Goal: Feedback & Contribution: Submit feedback/report problem

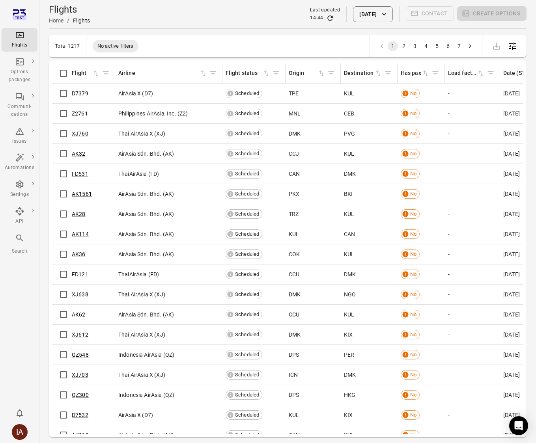
click at [374, 17] on button "[DATE]" at bounding box center [372, 14] width 39 height 16
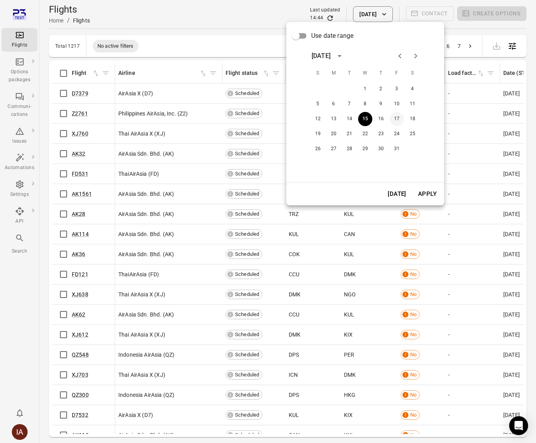
click at [398, 119] on button "17" at bounding box center [396, 119] width 14 height 14
click at [432, 193] on button "Apply" at bounding box center [426, 194] width 27 height 17
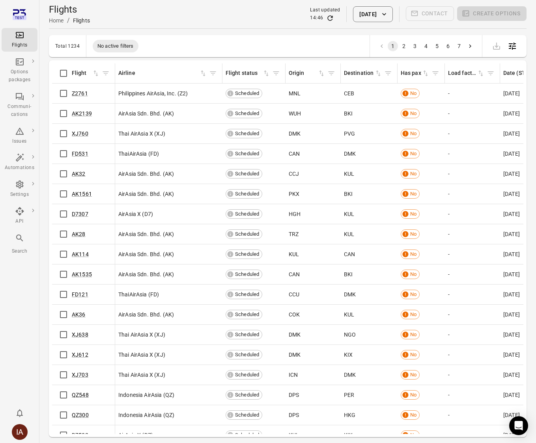
click at [162, 98] on td "Philippines AirAsia, Inc. (Z2)" at bounding box center [168, 94] width 107 height 20
click at [326, 14] on icon "Refresh data" at bounding box center [330, 18] width 8 height 8
click at [104, 73] on icon "Filter by flight" at bounding box center [106, 73] width 6 height 4
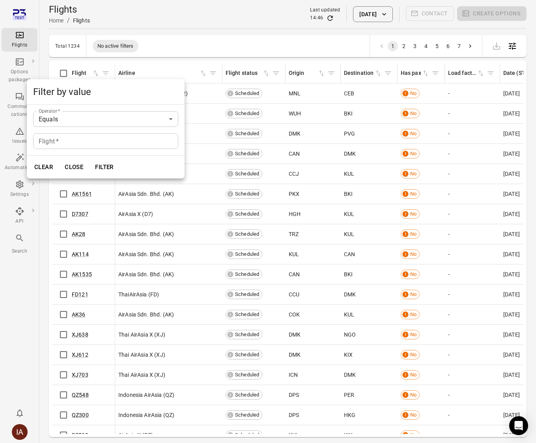
click at [109, 145] on input "Flight   *" at bounding box center [105, 141] width 145 height 16
type input "*****"
click at [91, 159] on button "Filter" at bounding box center [104, 167] width 27 height 17
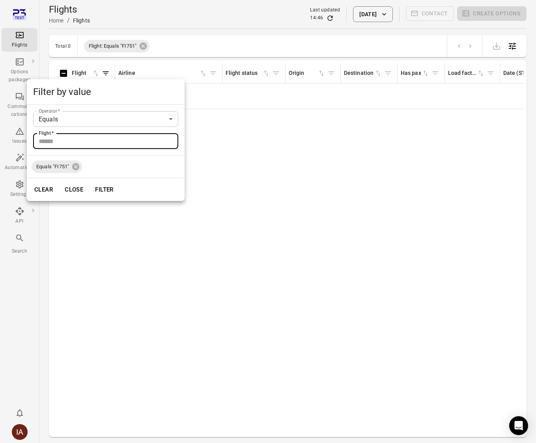
click at [182, 43] on div at bounding box center [268, 221] width 536 height 443
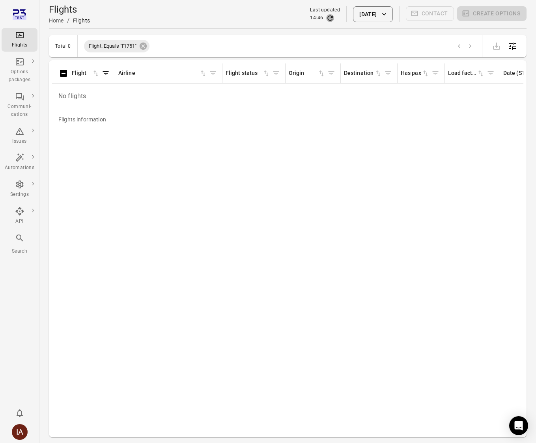
click at [327, 17] on icon "Refresh data" at bounding box center [329, 17] width 5 height 5
click at [363, 17] on button "[DATE]" at bounding box center [372, 14] width 39 height 16
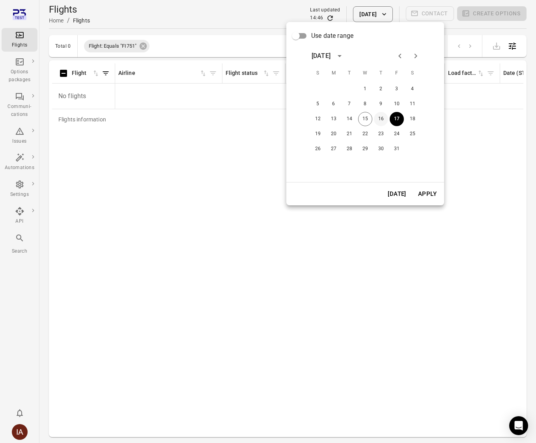
click at [380, 116] on button "16" at bounding box center [381, 119] width 14 height 14
click at [429, 197] on button "Apply" at bounding box center [426, 194] width 27 height 17
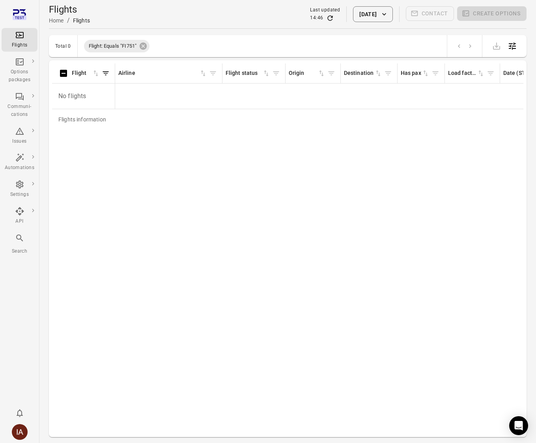
click at [374, 4] on div "Flights Home / Flights Last updated 14:46 16 Oct 2025 Contact Create options" at bounding box center [287, 14] width 477 height 22
click at [372, 16] on button "[DATE]" at bounding box center [372, 14] width 39 height 16
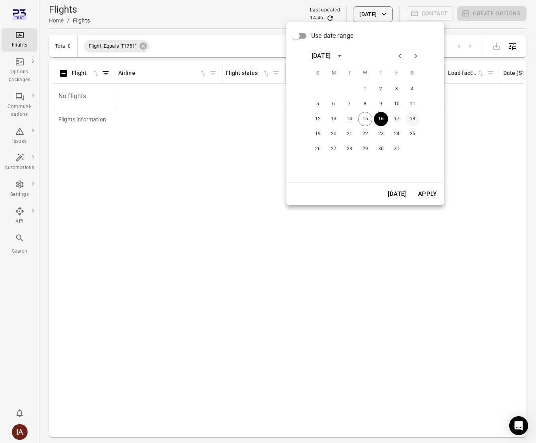
click at [410, 120] on button "18" at bounding box center [412, 119] width 14 height 14
click at [431, 198] on button "Apply" at bounding box center [426, 194] width 27 height 17
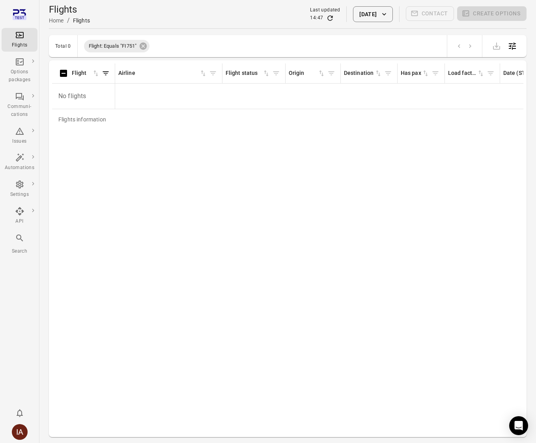
click at [367, 17] on button "18 Oct 2025" at bounding box center [372, 14] width 39 height 16
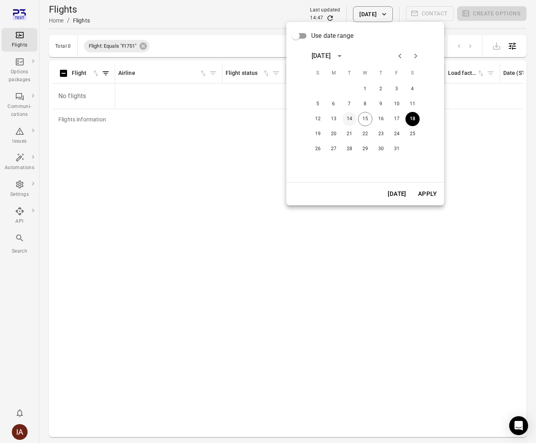
click at [346, 119] on button "14" at bounding box center [349, 119] width 14 height 14
click at [430, 190] on button "Apply" at bounding box center [426, 194] width 27 height 17
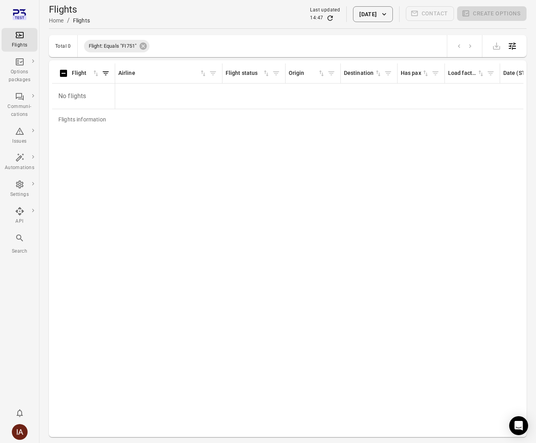
click at [361, 15] on button "14 Oct 2025" at bounding box center [372, 14] width 39 height 16
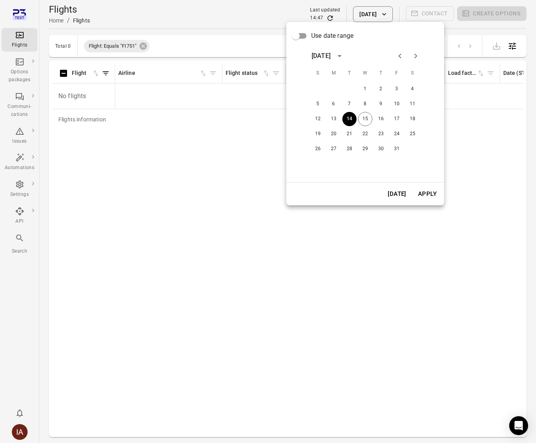
click at [353, 6] on div at bounding box center [268, 221] width 536 height 443
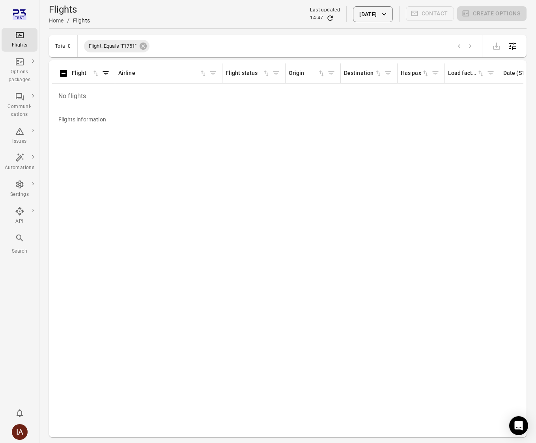
click at [376, 7] on button "14 Oct 2025" at bounding box center [372, 14] width 39 height 16
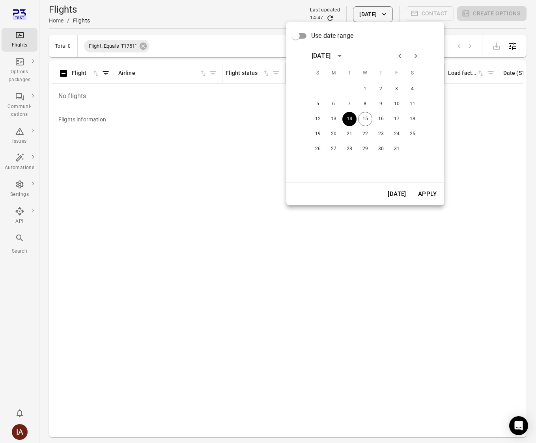
click at [144, 43] on div at bounding box center [268, 221] width 536 height 443
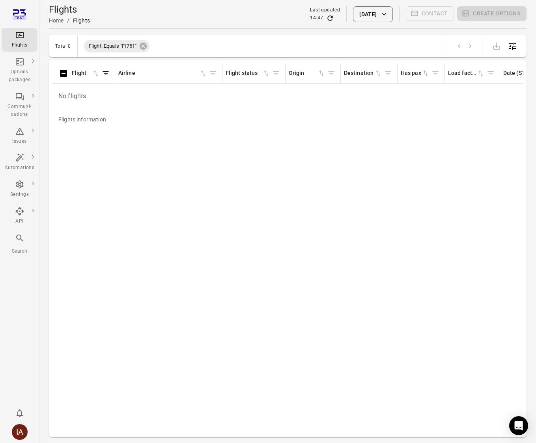
click at [145, 47] on icon at bounding box center [143, 46] width 7 height 7
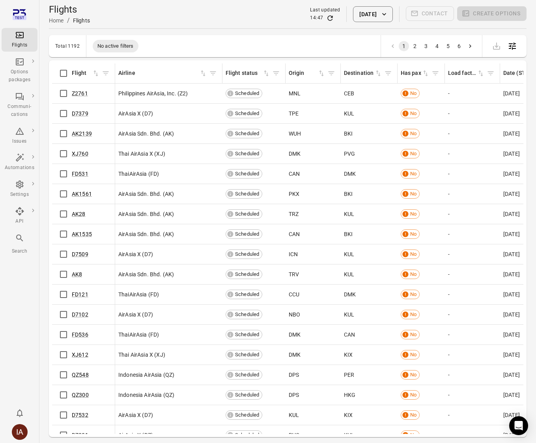
click at [380, 18] on button "14 Oct 2025" at bounding box center [372, 14] width 39 height 16
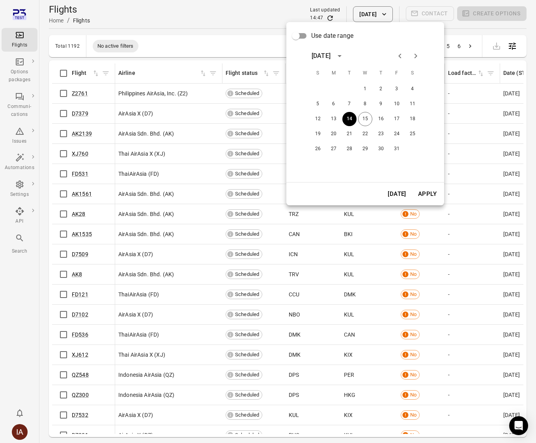
click at [403, 201] on button "[DATE]" at bounding box center [396, 194] width 27 height 17
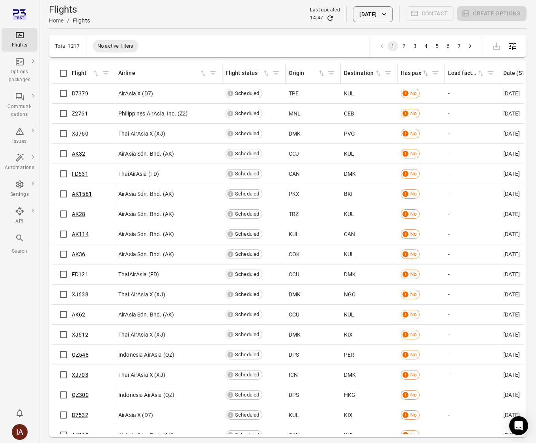
click at [10, 34] on div "Flights" at bounding box center [20, 39] width 30 height 19
click at [19, 74] on div "Options packages" at bounding box center [20, 76] width 30 height 16
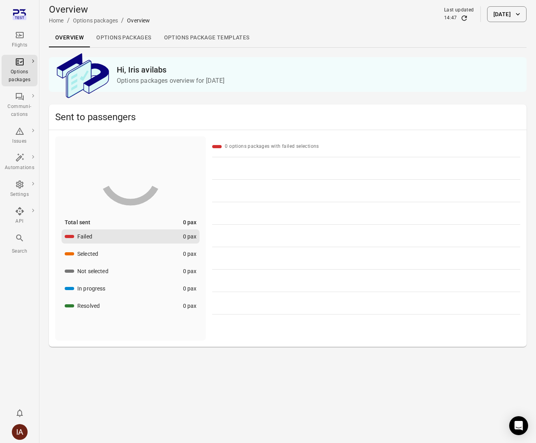
click at [20, 37] on icon "Main navigation" at bounding box center [19, 34] width 9 height 9
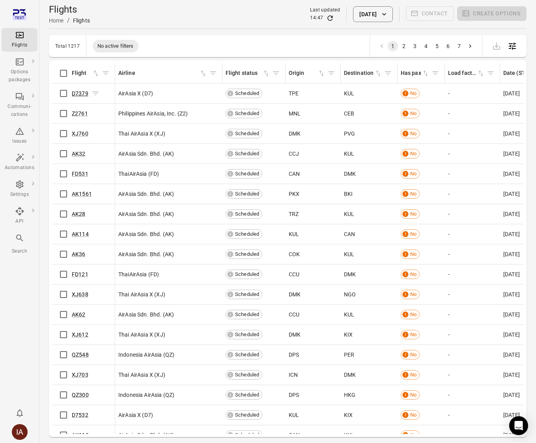
click at [79, 93] on link "D7379" at bounding box center [80, 93] width 17 height 6
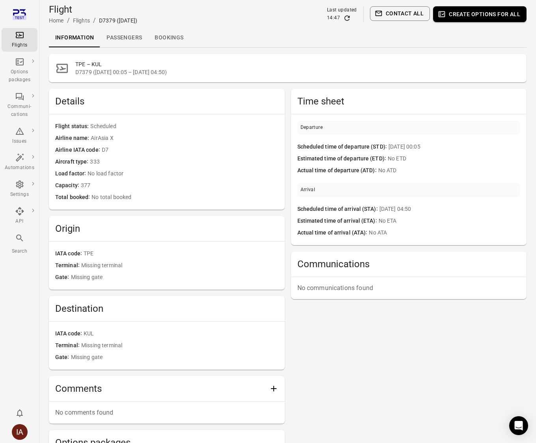
click at [123, 29] on link "Passengers" at bounding box center [124, 37] width 48 height 19
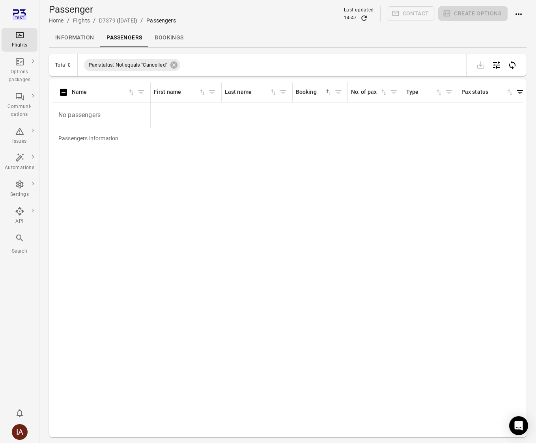
click at [21, 35] on icon "Main navigation" at bounding box center [20, 35] width 8 height 6
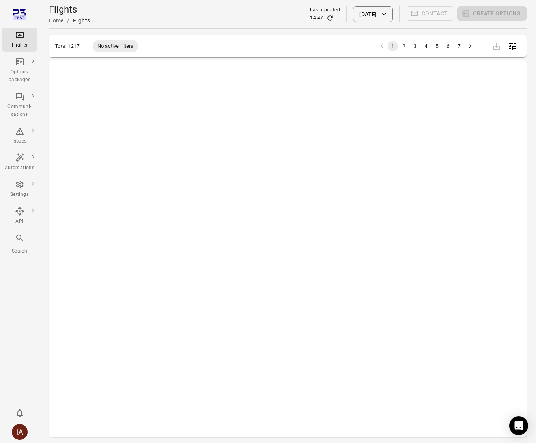
scroll to position [968, 0]
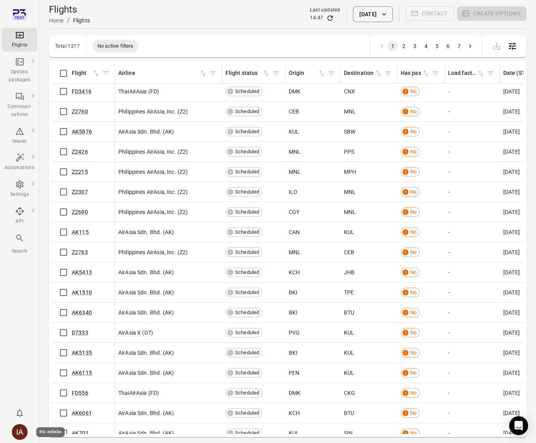
click at [22, 430] on div "IA" at bounding box center [20, 432] width 16 height 16
click at [71, 428] on button "Log out" at bounding box center [60, 429] width 59 height 15
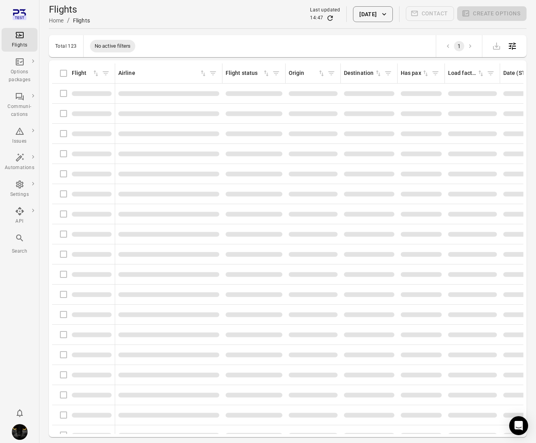
click at [368, 11] on button "[DATE]" at bounding box center [372, 14] width 39 height 16
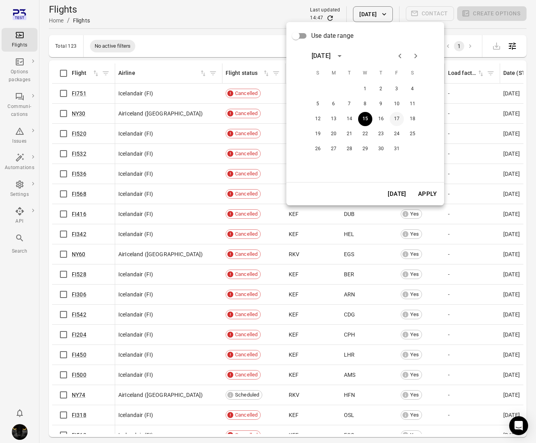
click at [399, 123] on button "17" at bounding box center [396, 119] width 14 height 14
click at [429, 190] on button "Apply" at bounding box center [426, 194] width 27 height 17
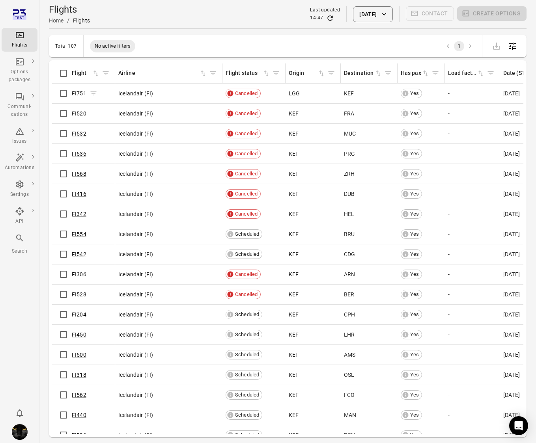
click at [78, 93] on link "FI751" at bounding box center [79, 93] width 15 height 6
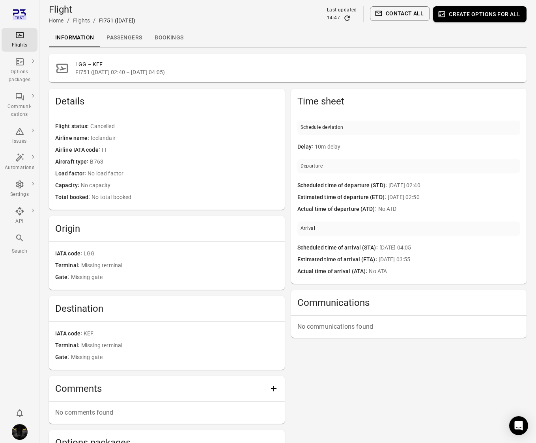
click at [127, 40] on link "Passengers" at bounding box center [124, 37] width 48 height 19
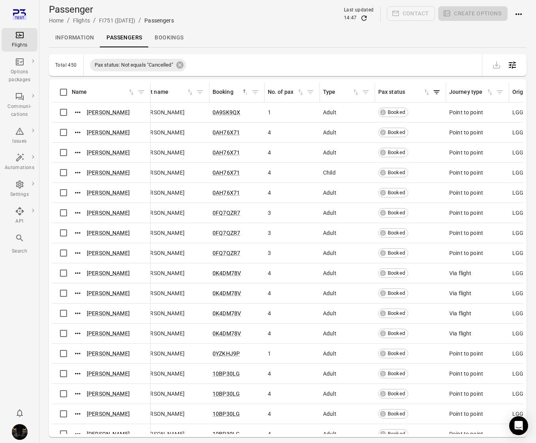
scroll to position [0, 127]
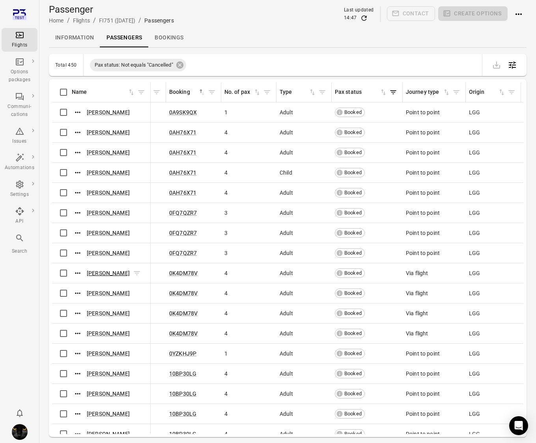
click at [102, 274] on link "Camilla Moreno" at bounding box center [108, 273] width 43 height 6
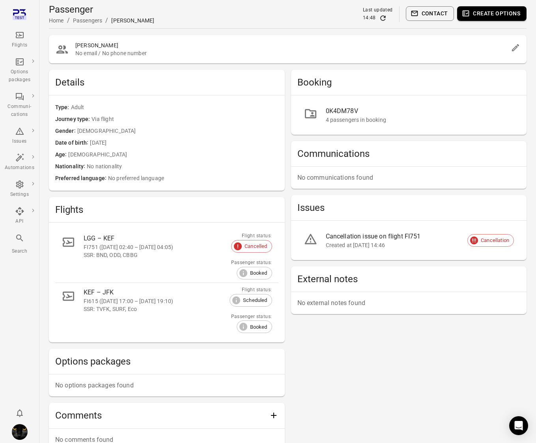
click at [19, 35] on icon "Main navigation" at bounding box center [20, 35] width 8 height 6
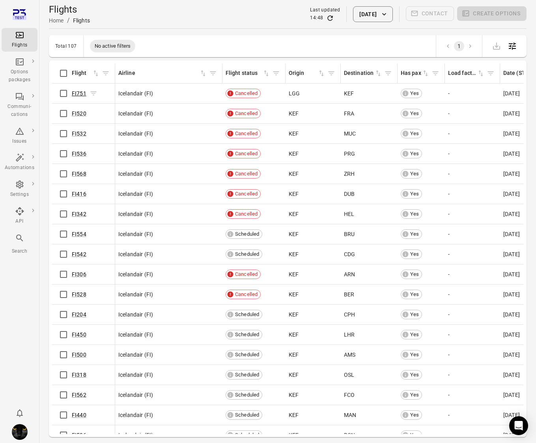
click at [81, 96] on link "FI751" at bounding box center [79, 93] width 15 height 6
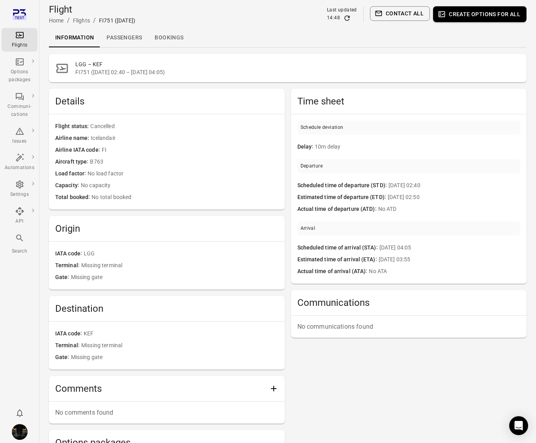
click at [136, 41] on link "Passengers" at bounding box center [124, 37] width 48 height 19
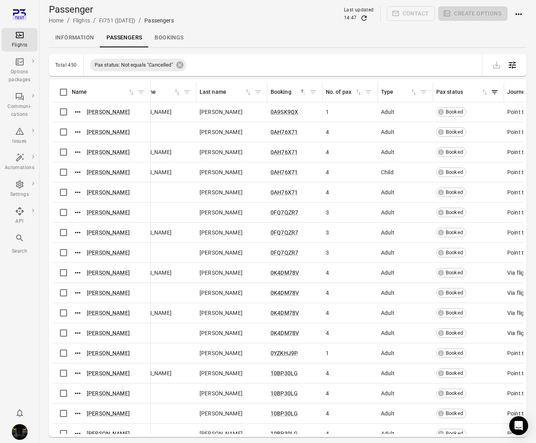
scroll to position [0, 109]
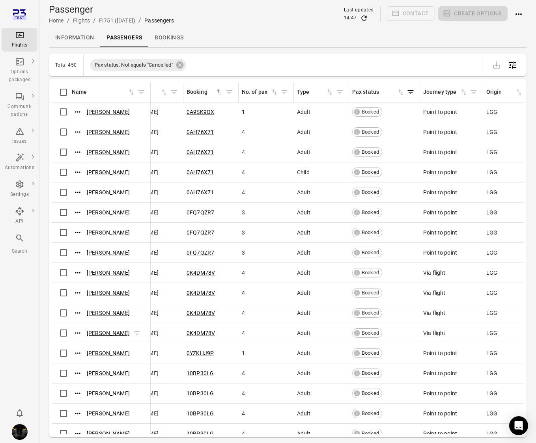
click at [93, 330] on link "Jalen Moreno" at bounding box center [108, 333] width 43 height 6
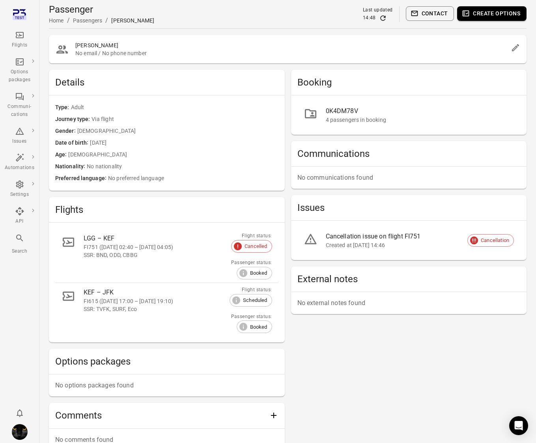
click at [268, 33] on main "Passenger Home / Passengers / Jalen Moreno Last updated 14:48 Contact Create op…" at bounding box center [287, 247] width 496 height 495
click at [16, 38] on icon "Main navigation" at bounding box center [19, 34] width 9 height 9
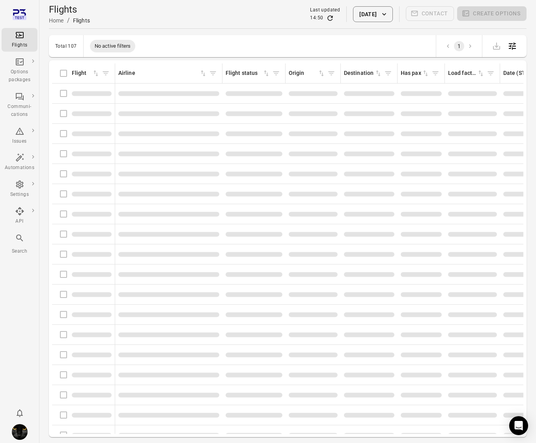
click at [360, 12] on button "17 Oct 2025" at bounding box center [372, 14] width 39 height 16
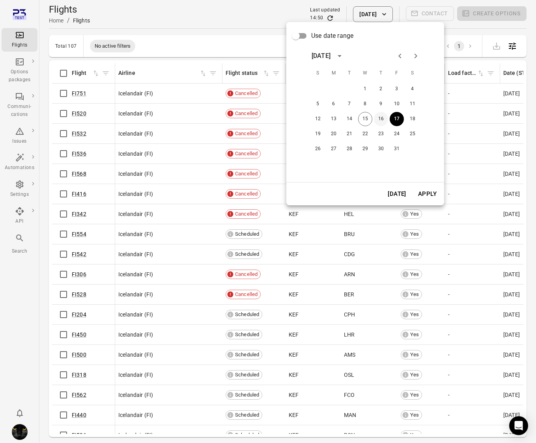
click at [374, 119] on button "16" at bounding box center [381, 119] width 14 height 14
click at [429, 192] on button "Apply" at bounding box center [426, 194] width 27 height 17
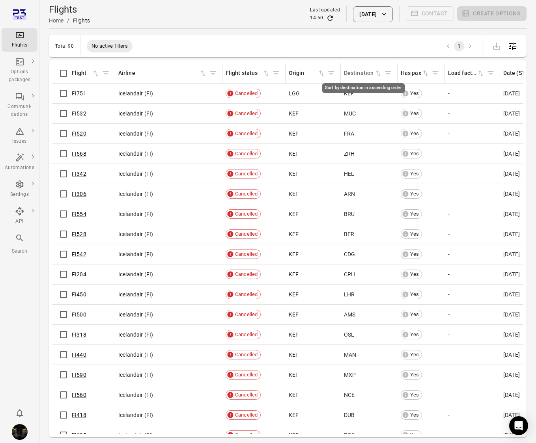
click at [366, 73] on div "Destination" at bounding box center [359, 73] width 30 height 9
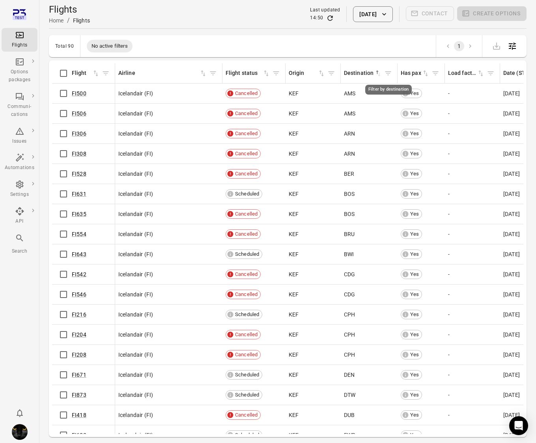
click at [386, 72] on icon "Filter by destination" at bounding box center [388, 73] width 8 height 8
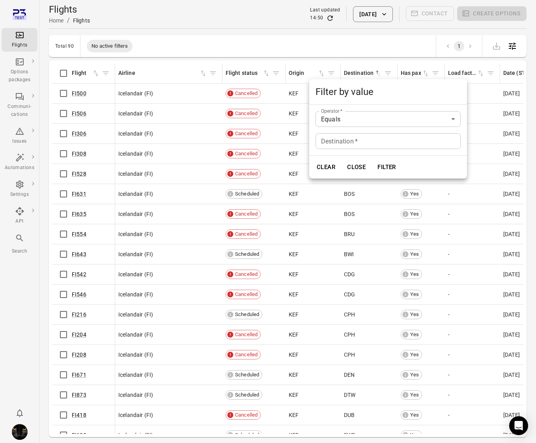
click at [346, 145] on div "Destination   * Destination   *" at bounding box center [387, 141] width 145 height 16
type input "***"
click at [373, 159] on button "Filter" at bounding box center [386, 167] width 27 height 17
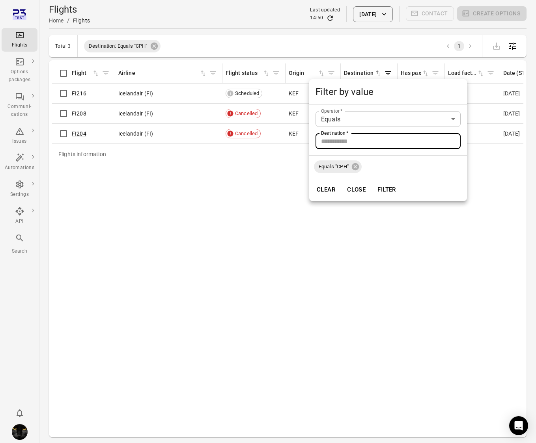
click at [145, 238] on div at bounding box center [268, 221] width 536 height 443
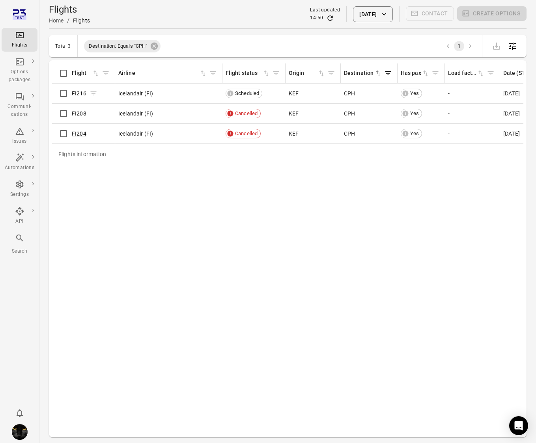
click at [78, 93] on link "FI216" at bounding box center [79, 93] width 15 height 6
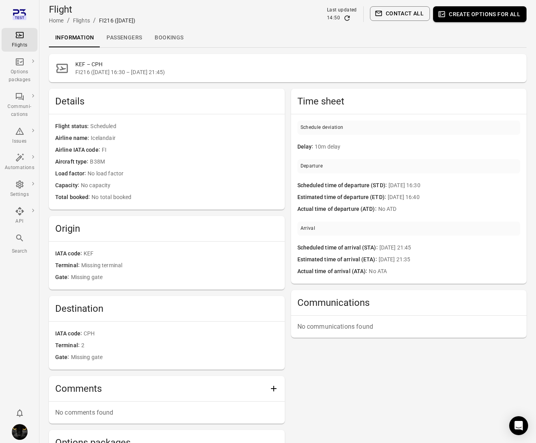
click at [112, 41] on link "Passengers" at bounding box center [124, 37] width 48 height 19
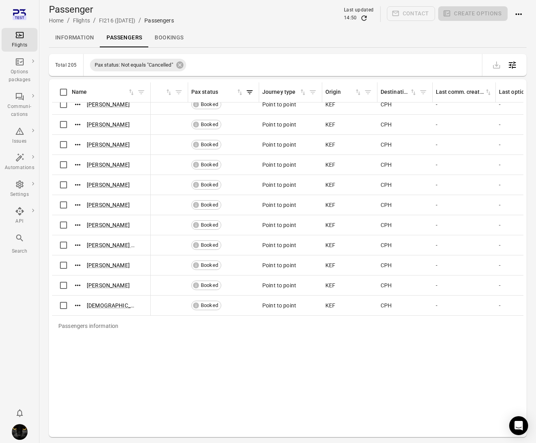
scroll to position [0, 270]
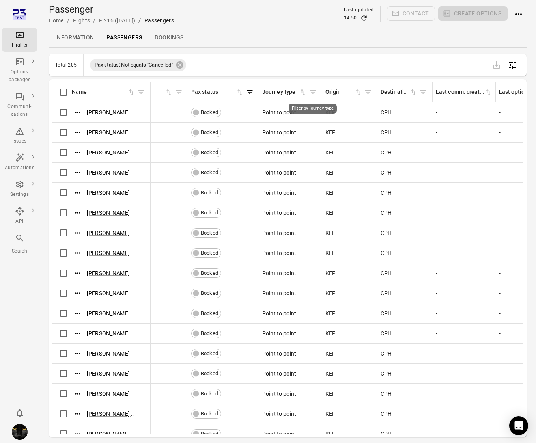
click at [312, 92] on icon "Filter by journey type" at bounding box center [313, 92] width 6 height 4
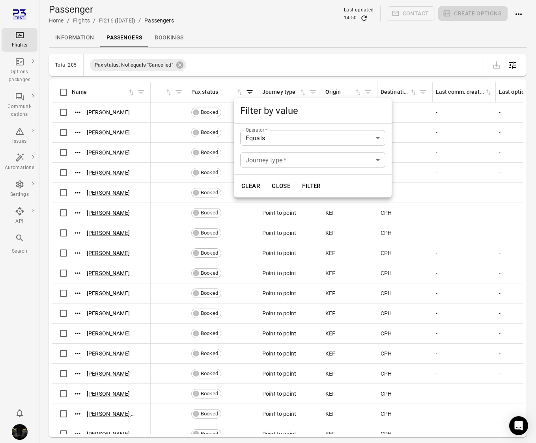
click at [304, 92] on div at bounding box center [268, 221] width 536 height 443
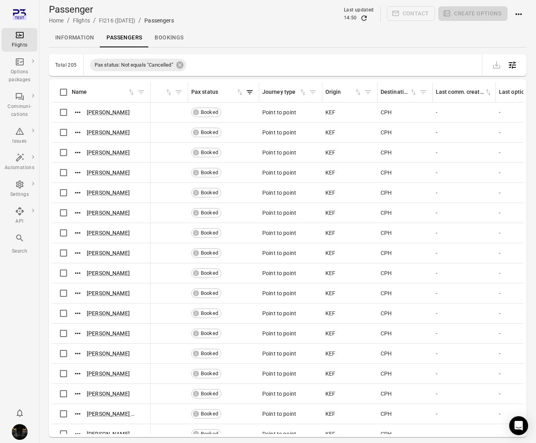
click at [304, 92] on div "Filter by value Operator   * Equals ****** Operator   * Journey type   * ​ Jour…" at bounding box center [268, 221] width 536 height 443
click at [304, 92] on icon "Sort by journey type in ascending order" at bounding box center [302, 92] width 5 height 6
click at [300, 92] on icon "Sort by journey type in descending order" at bounding box center [303, 92] width 8 height 8
click at [299, 89] on icon "Cancel sorting for journey type" at bounding box center [303, 92] width 8 height 8
click at [299, 89] on icon "Sort by journey type in ascending order" at bounding box center [303, 92] width 8 height 8
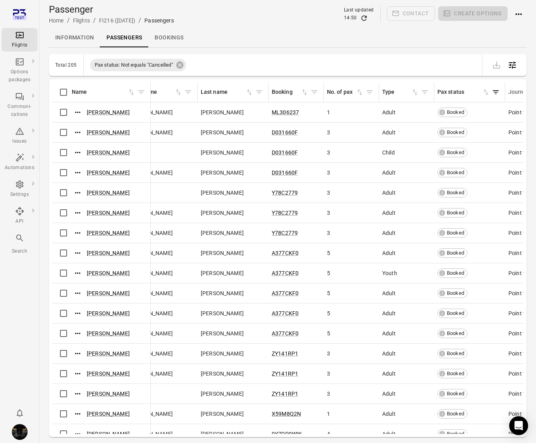
scroll to position [0, 0]
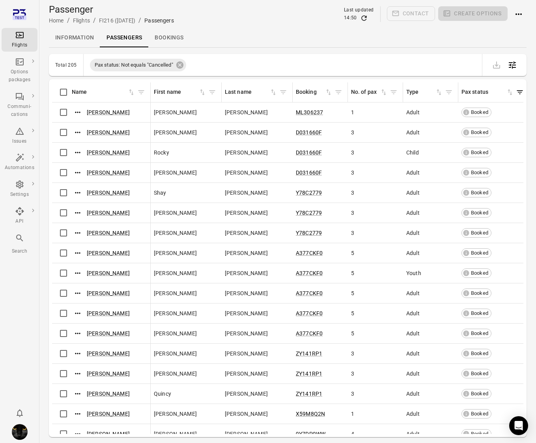
click at [338, 57] on div "Total 205 Pax status: Not equals "Cancelled"" at bounding box center [287, 65] width 477 height 22
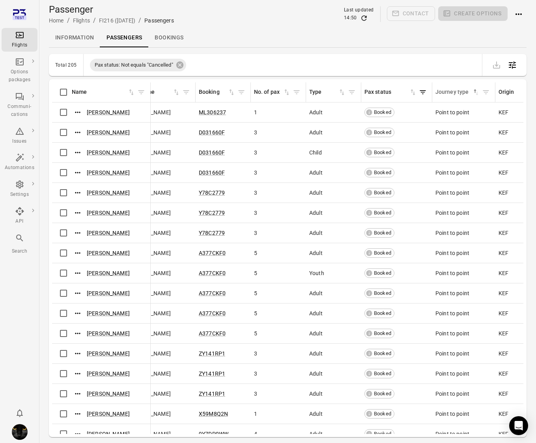
scroll to position [0, 84]
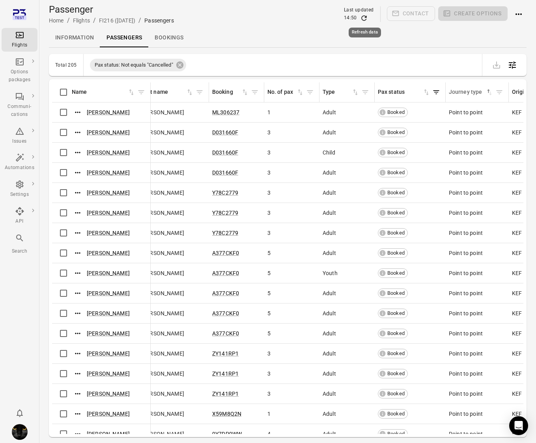
click at [365, 18] on icon "Refresh data" at bounding box center [364, 18] width 8 height 8
click at [100, 113] on link "Elyse Montoya" at bounding box center [108, 112] width 43 height 6
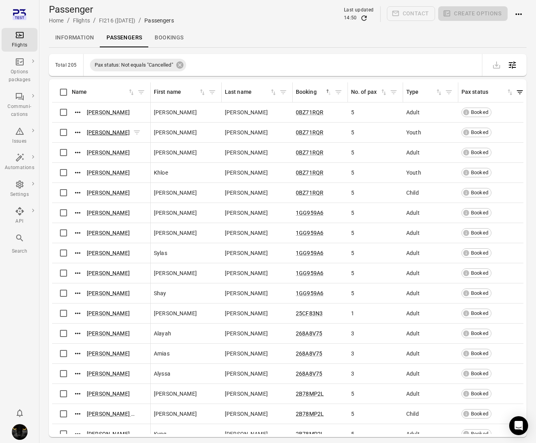
click at [95, 132] on link "Sawyer Lin" at bounding box center [108, 132] width 43 height 6
click at [94, 335] on link "Alayah Rosario" at bounding box center [108, 333] width 43 height 6
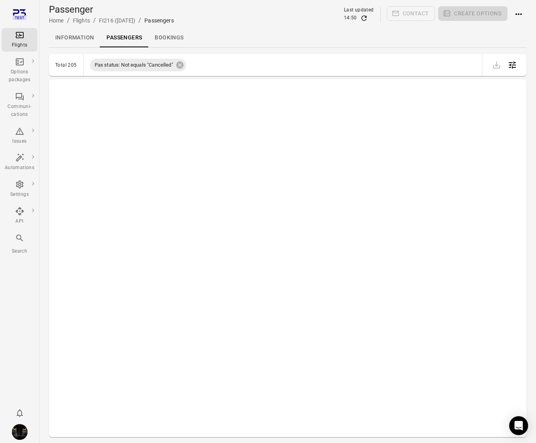
scroll to position [3735, 0]
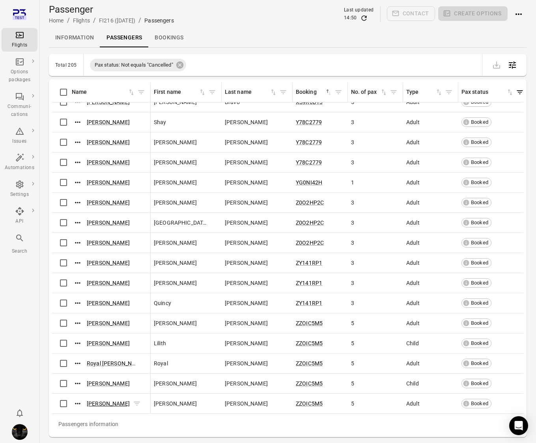
click at [97, 402] on link "Clarissa Solis" at bounding box center [108, 403] width 43 height 6
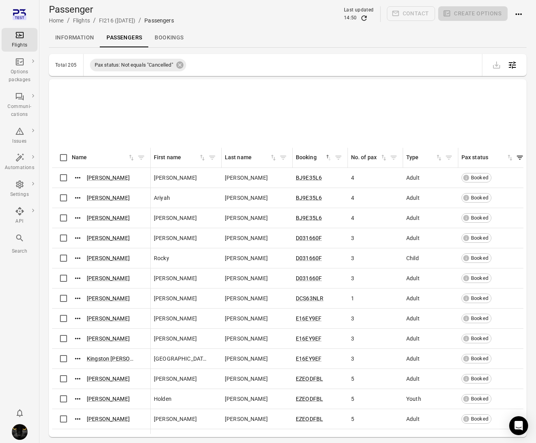
scroll to position [1973, 0]
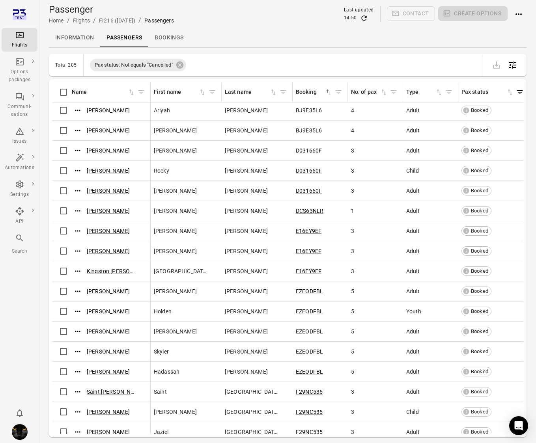
click at [364, 19] on icon "Refresh data" at bounding box center [364, 18] width 8 height 8
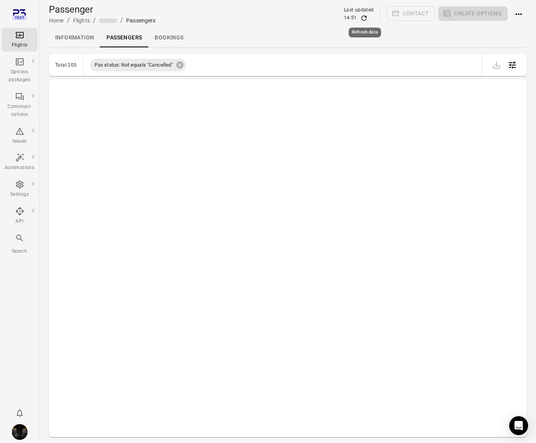
scroll to position [0, 0]
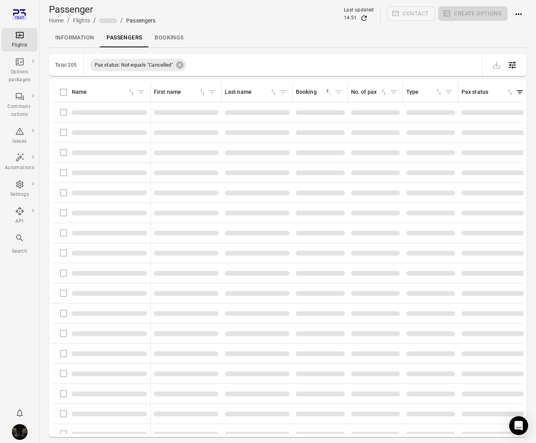
click at [165, 42] on link "Bookings" at bounding box center [168, 37] width 41 height 19
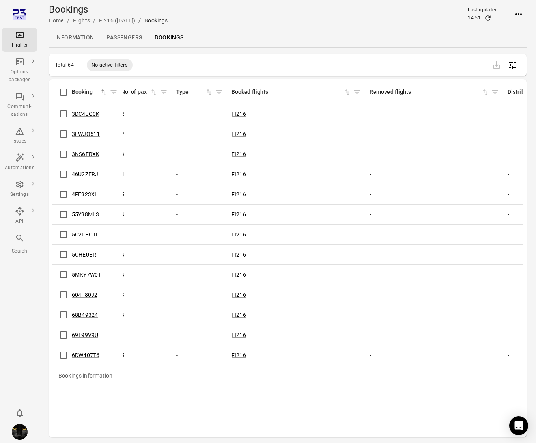
scroll to position [0, 5]
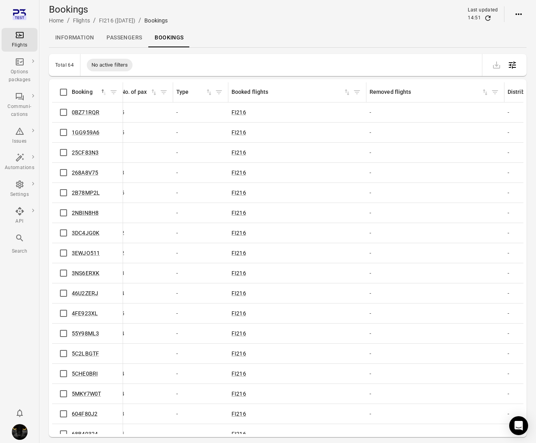
click at [264, 33] on div "Information Passengers Bookings" at bounding box center [287, 37] width 477 height 19
click at [65, 37] on link "Information" at bounding box center [74, 37] width 51 height 19
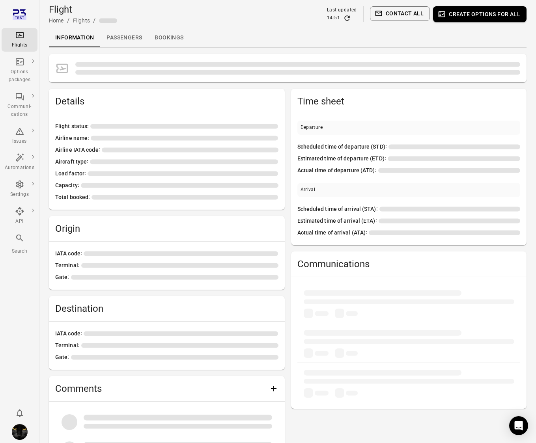
click at [22, 41] on div "Flights" at bounding box center [20, 45] width 30 height 8
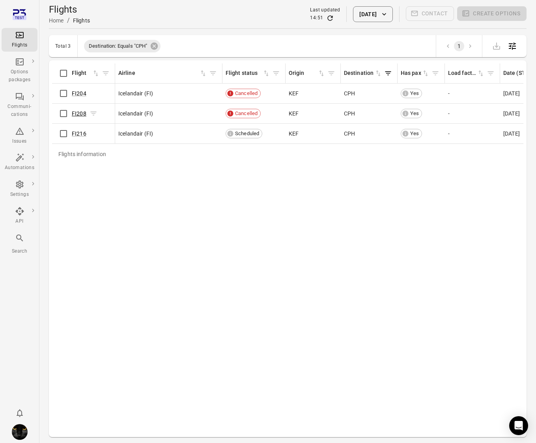
click at [78, 113] on link "FI208" at bounding box center [79, 113] width 15 height 6
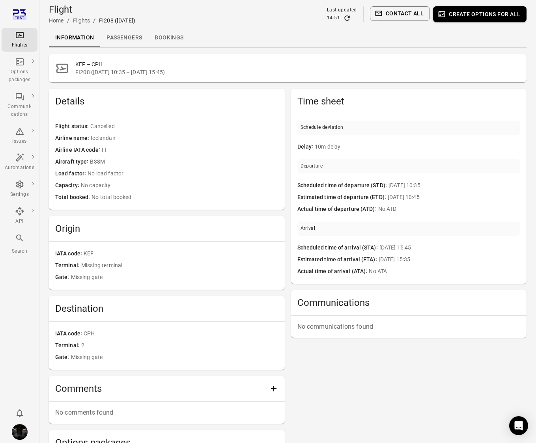
click at [176, 36] on link "Bookings" at bounding box center [168, 37] width 41 height 19
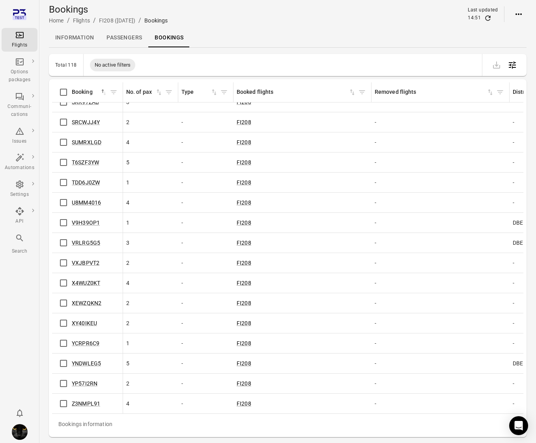
scroll to position [2021, 0]
click at [19, 37] on icon "Main navigation" at bounding box center [20, 35] width 8 height 6
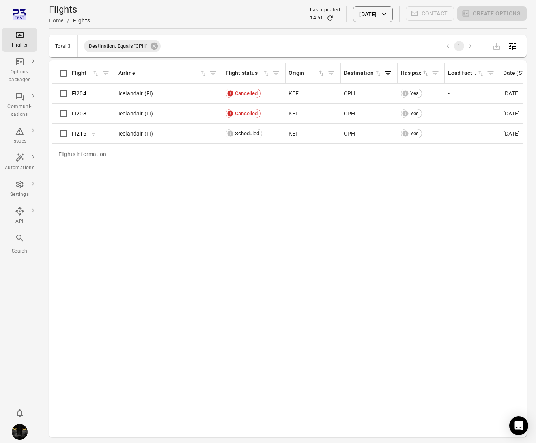
click at [79, 132] on link "FI216" at bounding box center [79, 133] width 15 height 6
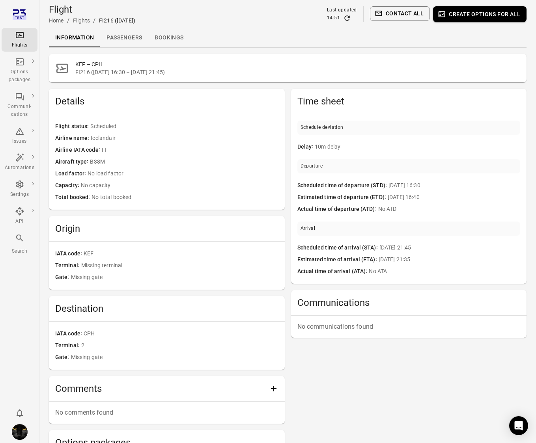
click at [134, 41] on link "Passengers" at bounding box center [124, 37] width 48 height 19
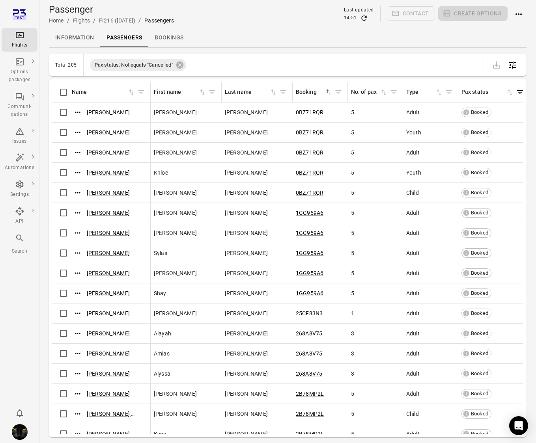
click at [171, 38] on link "Bookings" at bounding box center [168, 37] width 41 height 19
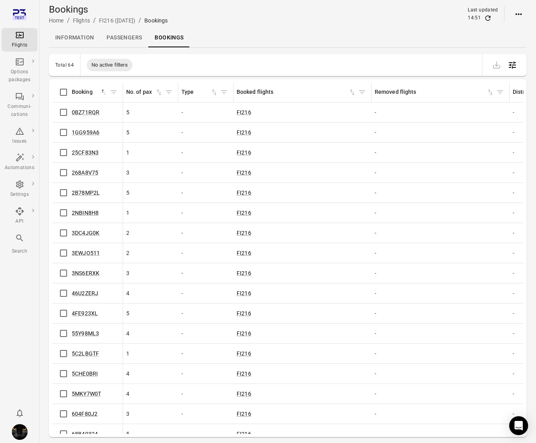
scroll to position [0, 97]
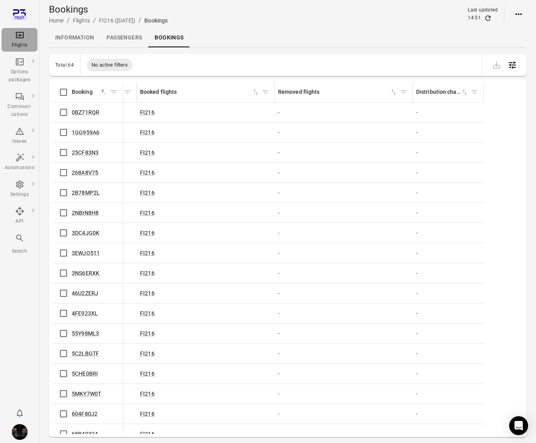
click at [20, 32] on icon "Main navigation" at bounding box center [20, 35] width 8 height 6
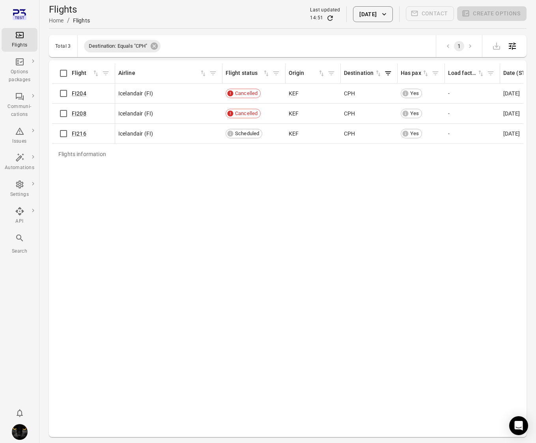
click at [367, 17] on button "16 Oct 2025" at bounding box center [372, 14] width 39 height 16
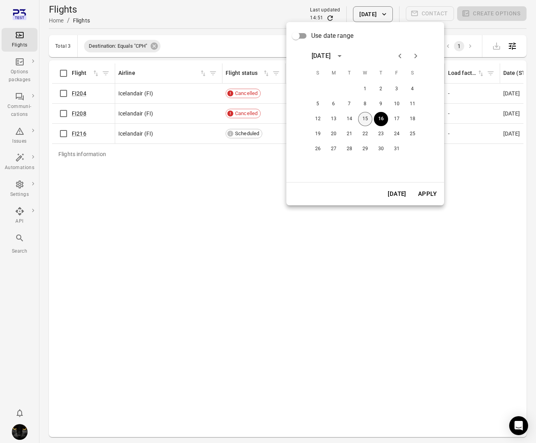
click at [365, 118] on button "15" at bounding box center [365, 119] width 14 height 14
click at [429, 192] on button "Apply" at bounding box center [426, 194] width 27 height 17
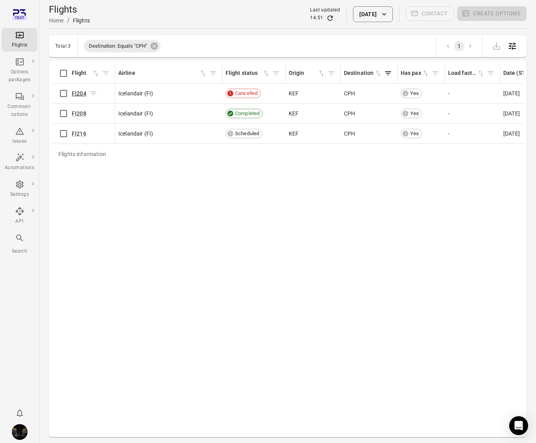
click at [79, 92] on link "FI204" at bounding box center [79, 93] width 15 height 6
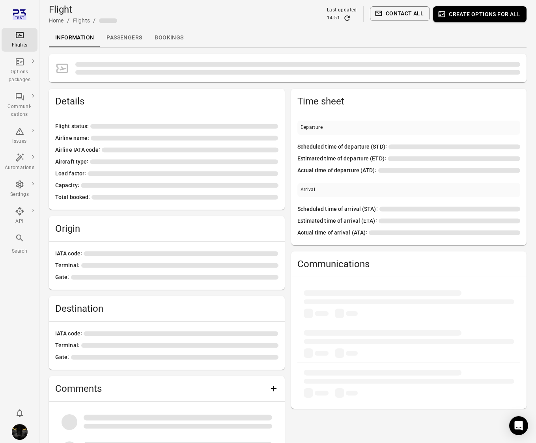
click at [154, 38] on link "Bookings" at bounding box center [168, 37] width 41 height 19
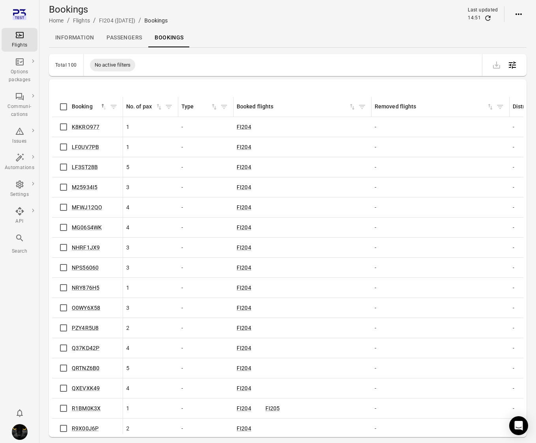
scroll to position [1446, 0]
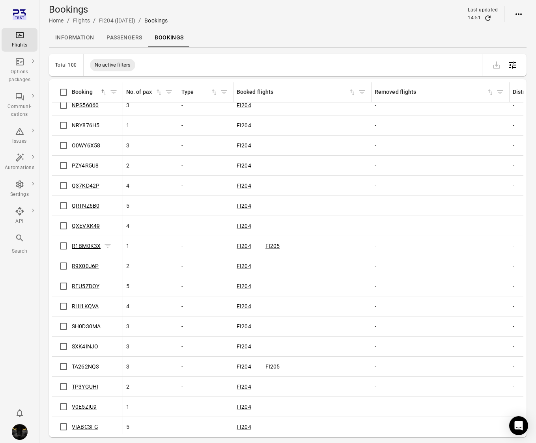
click at [80, 247] on link "R1BM0K3X" at bounding box center [86, 246] width 29 height 6
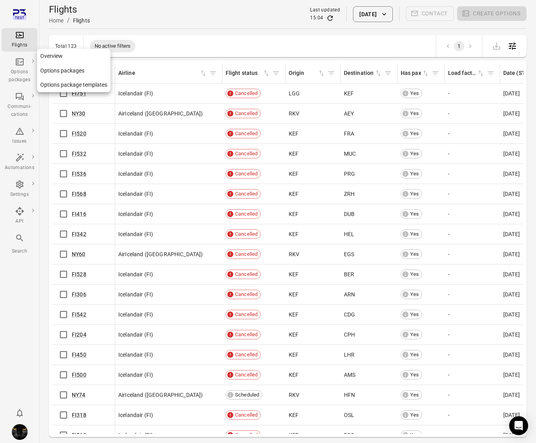
click at [15, 60] on icon "Main navigation" at bounding box center [19, 61] width 9 height 9
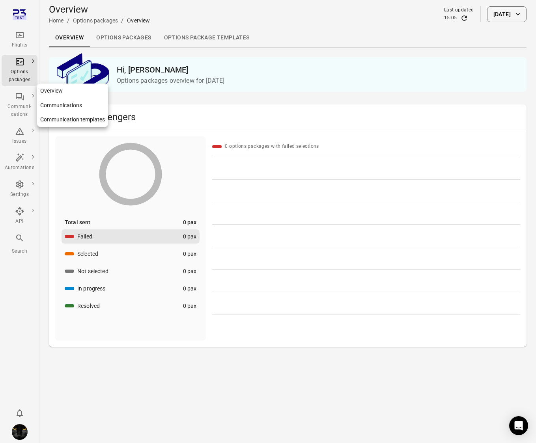
click at [20, 89] on link "Communi-cations" at bounding box center [20, 105] width 36 height 32
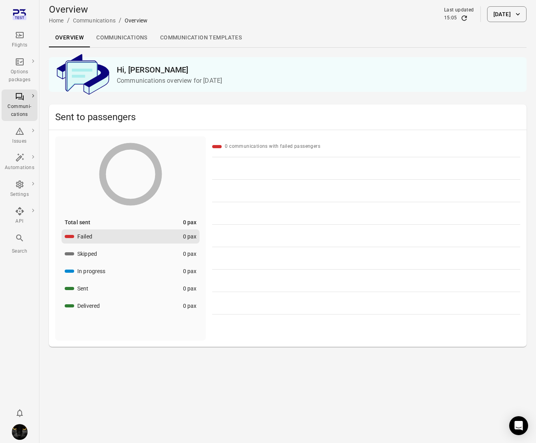
click at [116, 36] on link "Communications" at bounding box center [122, 37] width 64 height 19
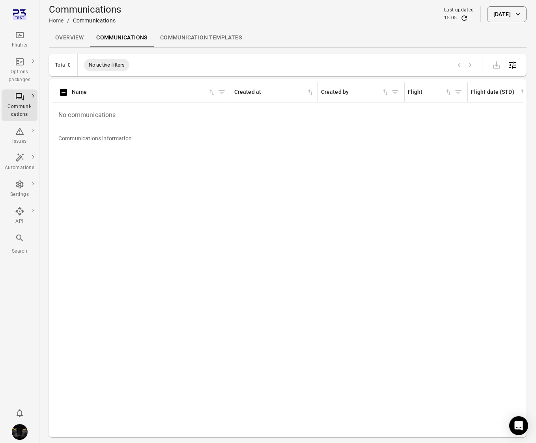
click at [65, 42] on link "Overview" at bounding box center [69, 37] width 41 height 19
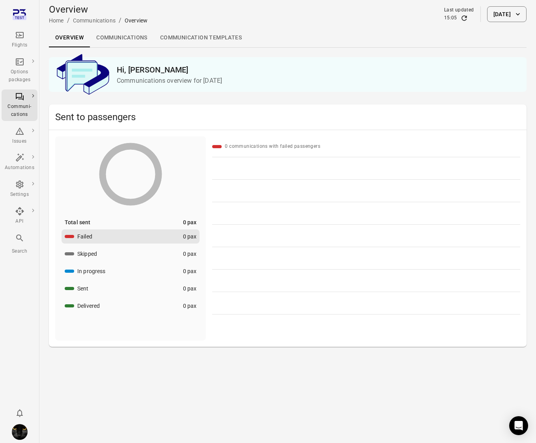
click at [487, 16] on button "[DATE]" at bounding box center [506, 14] width 39 height 16
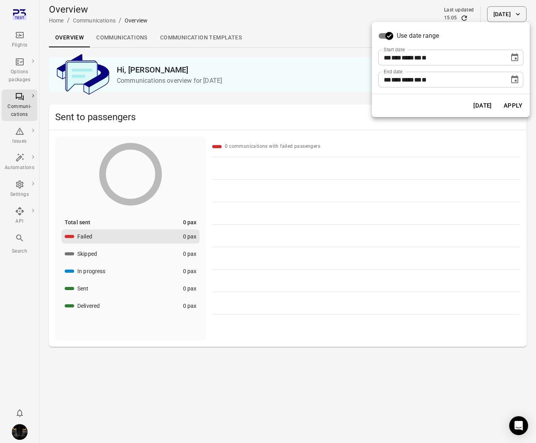
click at [510, 60] on icon "Choose date, selected date is Oct 15, 2025" at bounding box center [514, 57] width 9 height 9
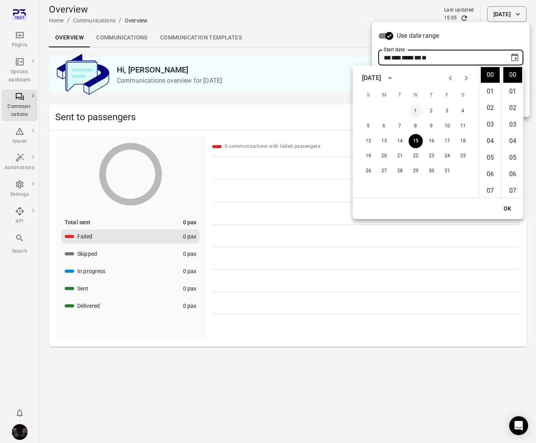
click at [411, 110] on button "1" at bounding box center [415, 111] width 14 height 14
type input "**********"
click at [507, 205] on button "OK" at bounding box center [507, 208] width 25 height 15
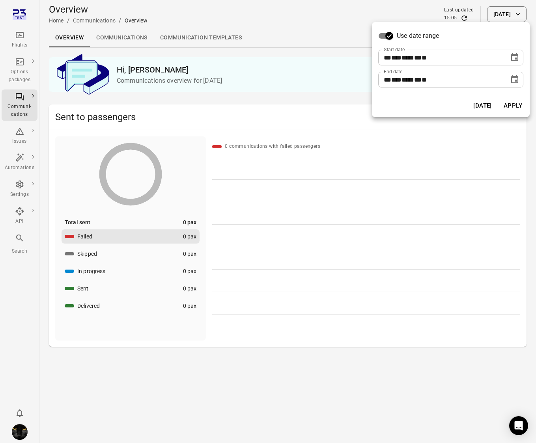
click at [512, 108] on button "Apply" at bounding box center [512, 105] width 27 height 17
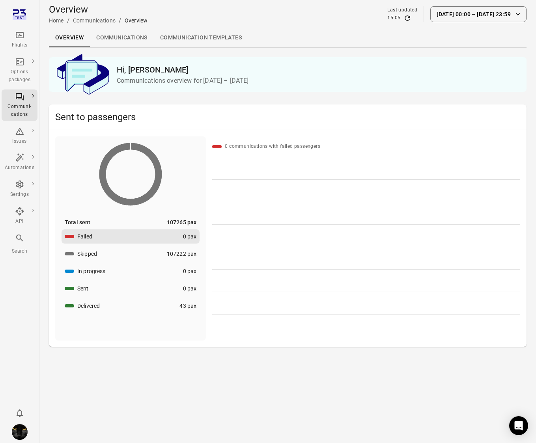
click at [116, 36] on link "Communications" at bounding box center [122, 37] width 64 height 19
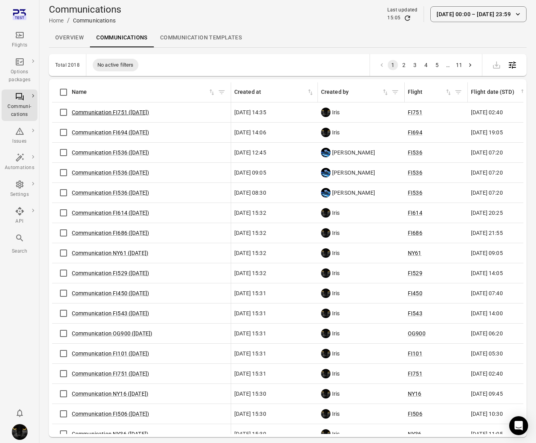
click at [92, 109] on link "Communication FI751 (14 Oct)" at bounding box center [110, 112] width 77 height 6
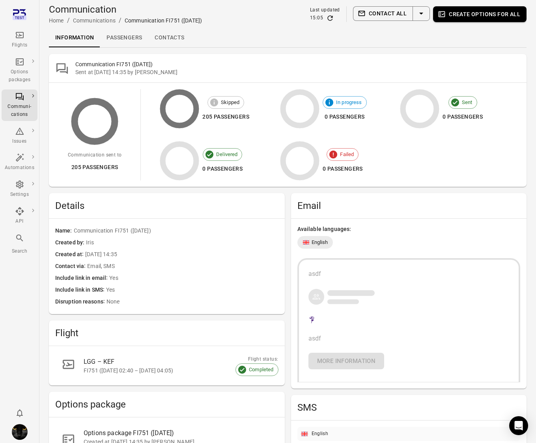
click at [138, 39] on link "Passengers" at bounding box center [124, 37] width 48 height 19
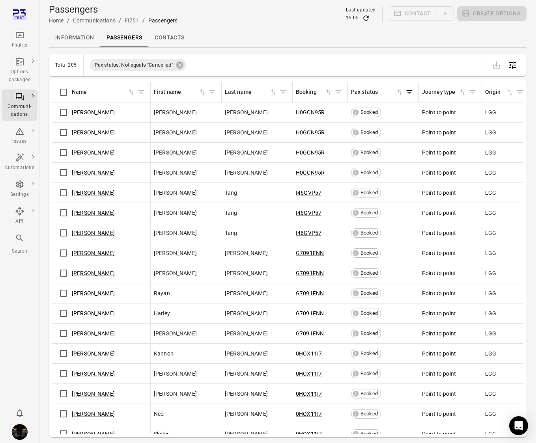
click at [166, 39] on link "Contacts" at bounding box center [169, 37] width 42 height 19
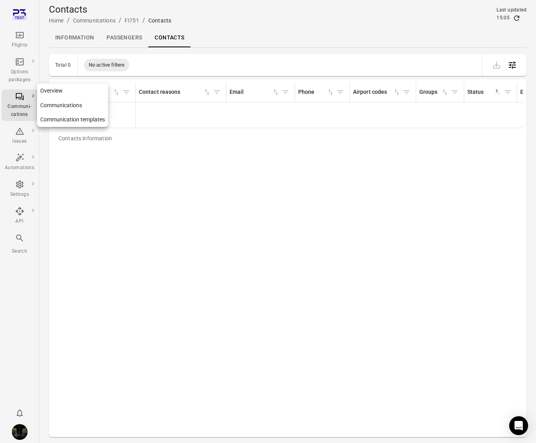
click at [9, 106] on div "Communi-cations" at bounding box center [20, 111] width 30 height 16
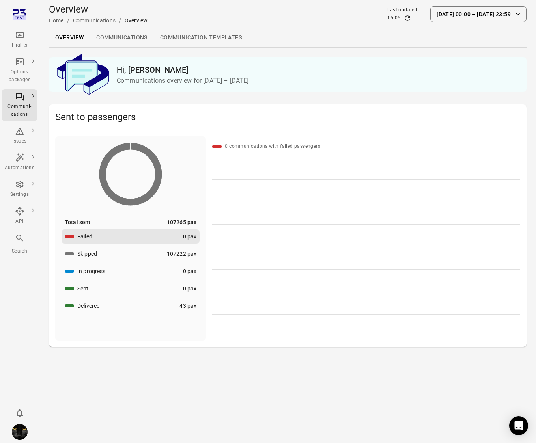
click at [115, 257] on button "Skipped 107222 pax" at bounding box center [130, 254] width 138 height 14
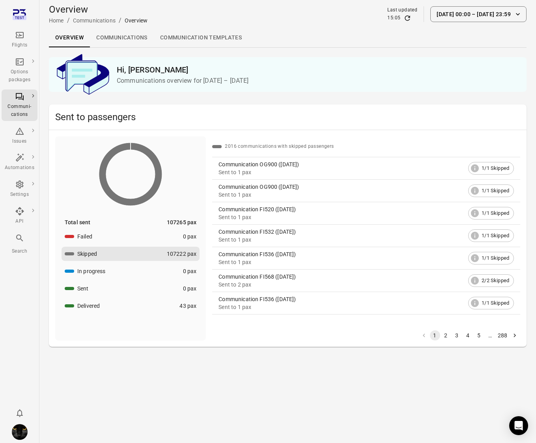
click at [252, 165] on div "Communication OG900 (1 Oct)" at bounding box center [341, 164] width 246 height 8
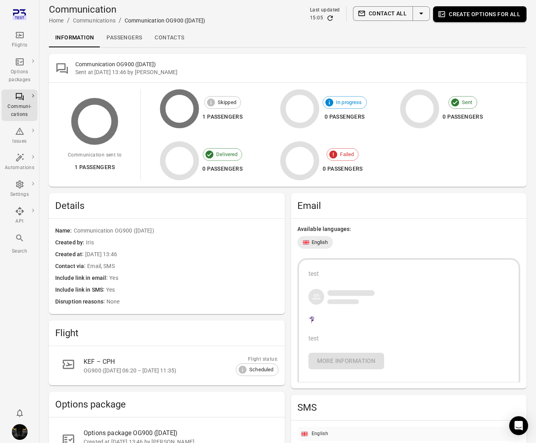
click at [173, 37] on link "Contacts" at bounding box center [169, 37] width 42 height 19
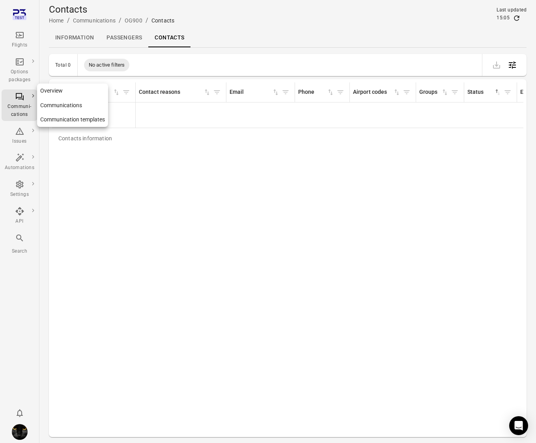
click at [18, 107] on div "Communi-cations" at bounding box center [20, 111] width 30 height 16
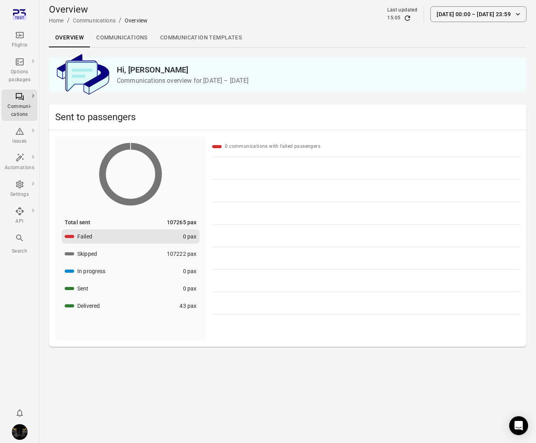
click at [199, 38] on link "Communication templates" at bounding box center [201, 37] width 94 height 19
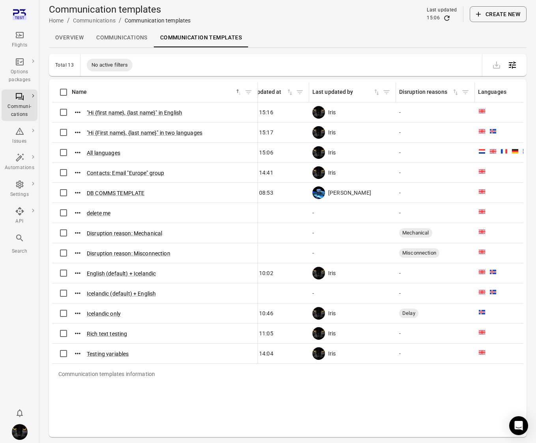
scroll to position [0, 322]
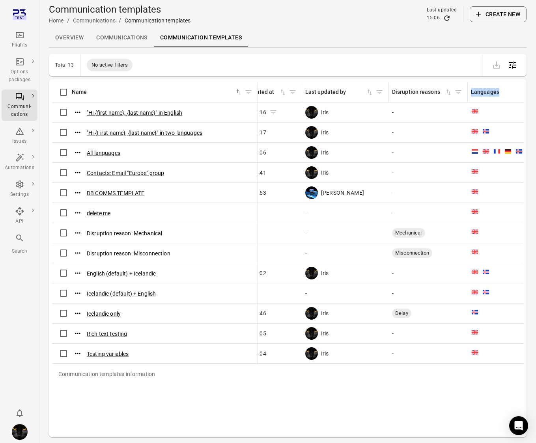
drag, startPoint x: 250, startPoint y: 102, endPoint x: 259, endPoint y: 112, distance: 13.5
click at [259, 112] on table "Communication templates information Name sorted ascending Tags Created at Creat…" at bounding box center [230, 233] width 1000 height 302
click at [328, 31] on div "Overview Communications Communication templates" at bounding box center [287, 37] width 477 height 19
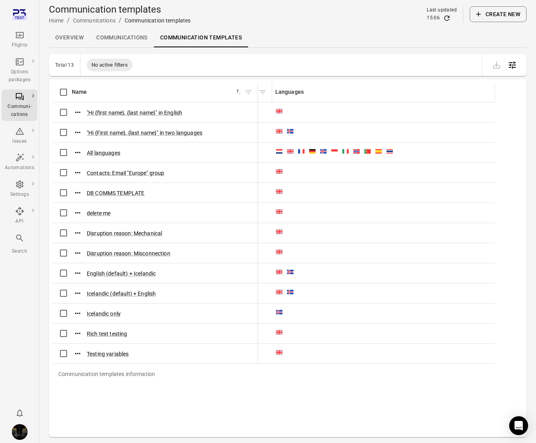
scroll to position [0, 529]
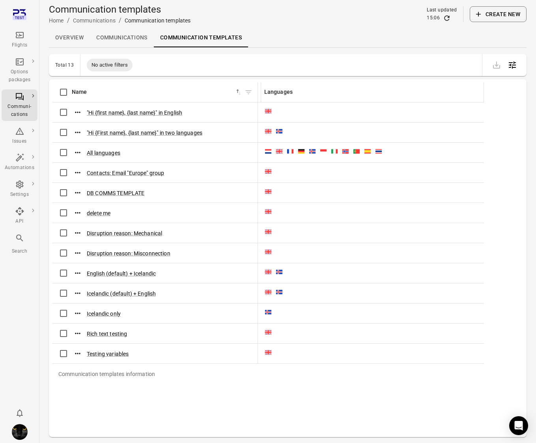
click at [267, 184] on td "Communication templates information" at bounding box center [372, 193] width 223 height 20
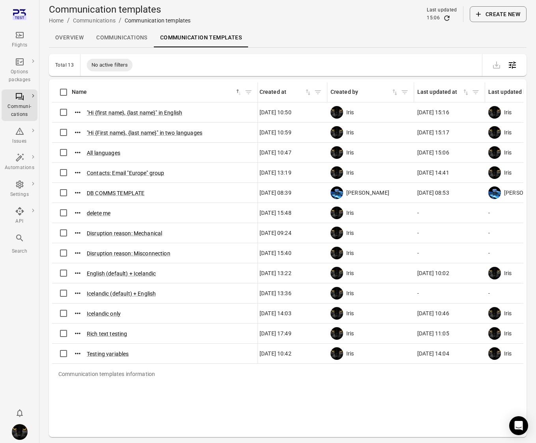
scroll to position [0, 0]
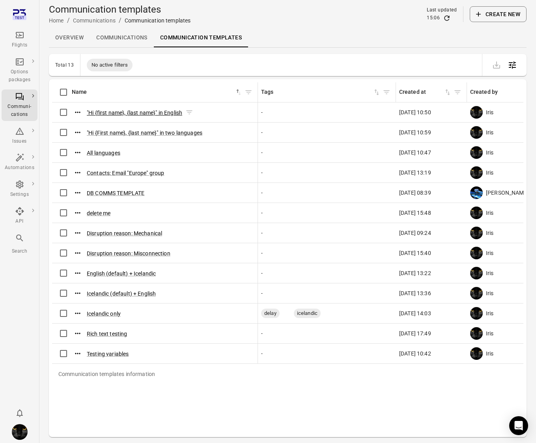
click at [147, 115] on button ""Hi {first name}, {last name}" in English" at bounding box center [134, 113] width 95 height 8
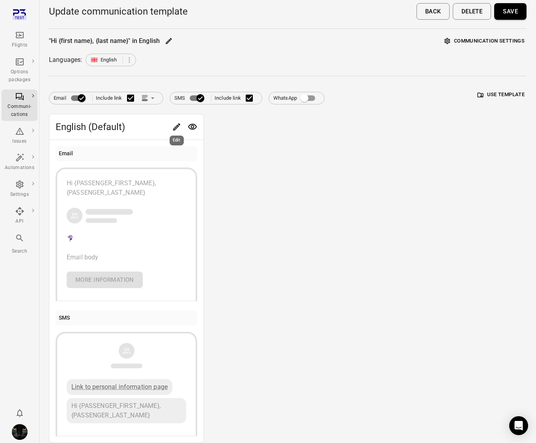
click at [176, 128] on icon "Edit" at bounding box center [176, 126] width 7 height 7
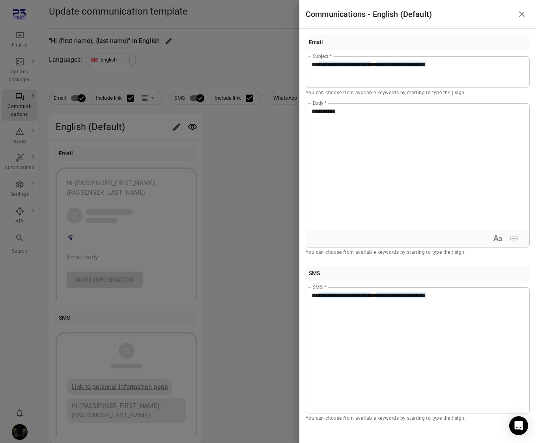
click at [173, 79] on div at bounding box center [268, 221] width 536 height 443
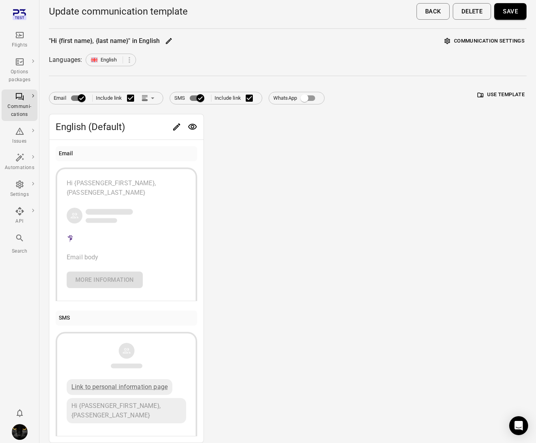
click at [20, 30] on link "Flights" at bounding box center [20, 40] width 36 height 24
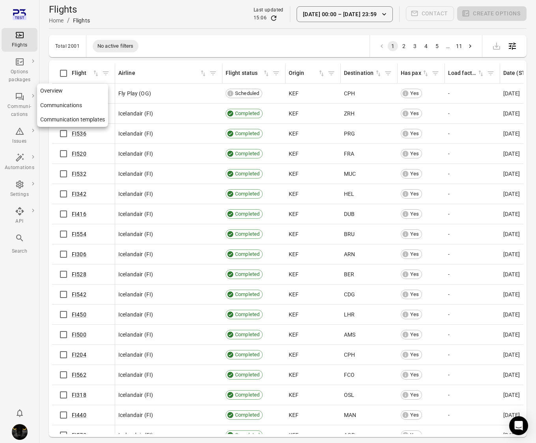
click at [16, 98] on icon "Main navigation" at bounding box center [20, 96] width 8 height 7
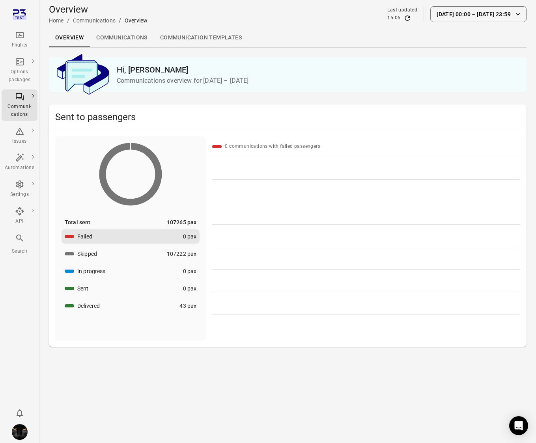
click at [221, 39] on link "Communication templates" at bounding box center [201, 37] width 94 height 19
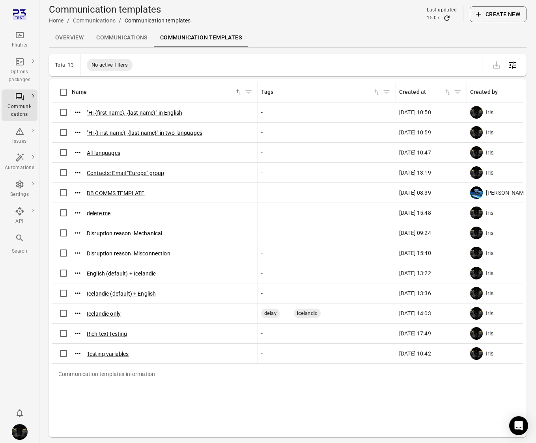
click at [499, 15] on button "Create new" at bounding box center [497, 14] width 57 height 16
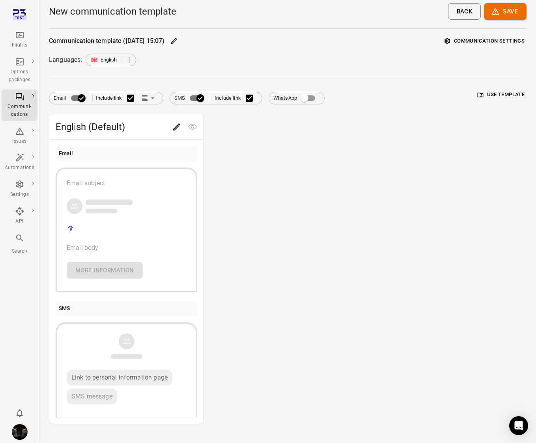
click at [515, 14] on button "Save" at bounding box center [505, 11] width 43 height 17
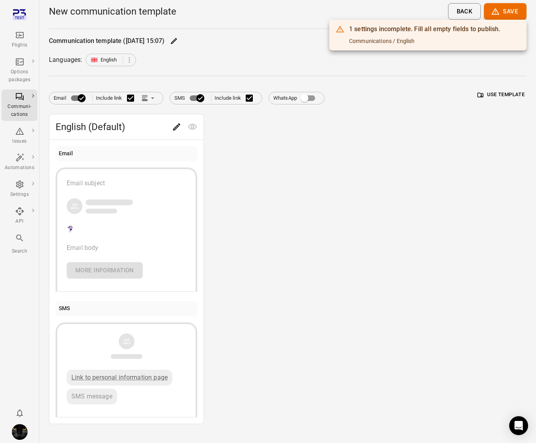
click at [512, 18] on div at bounding box center [268, 221] width 536 height 443
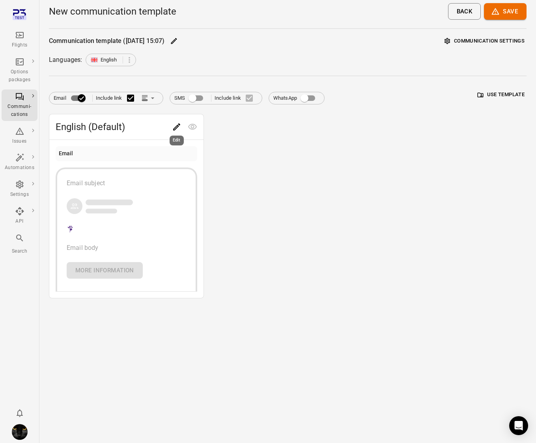
click at [180, 124] on icon "Edit" at bounding box center [176, 126] width 9 height 9
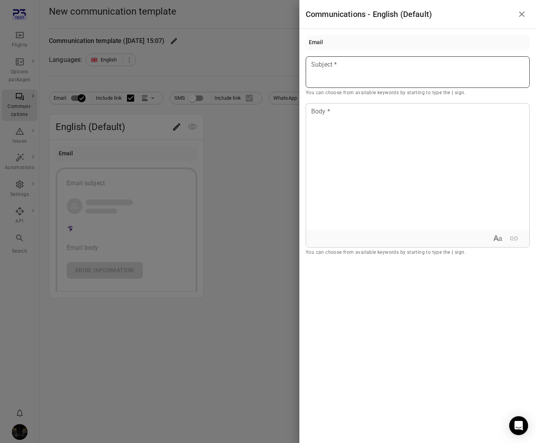
click at [458, 64] on p at bounding box center [417, 64] width 212 height 9
click at [416, 164] on div at bounding box center [417, 167] width 223 height 126
click at [220, 121] on div at bounding box center [268, 221] width 536 height 443
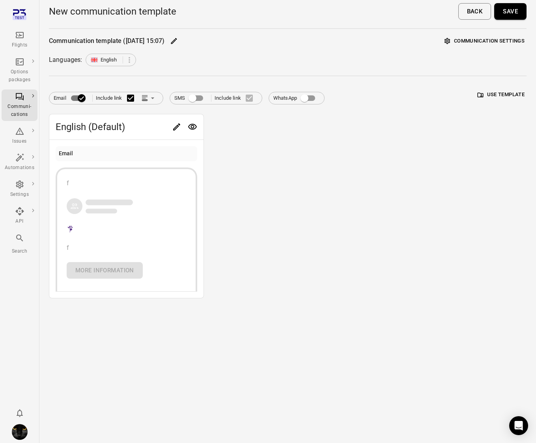
click at [510, 12] on button "Save" at bounding box center [510, 11] width 32 height 17
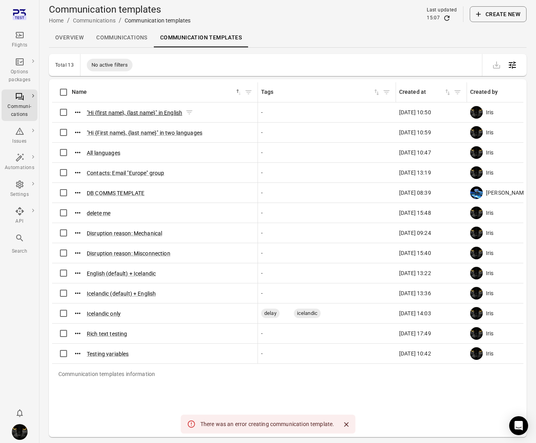
click at [165, 113] on button ""Hi {first name}, {last name}" in English" at bounding box center [134, 113] width 95 height 8
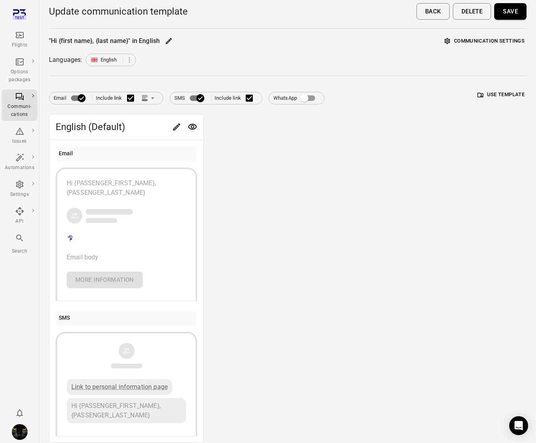
click at [460, 9] on button "Delete" at bounding box center [471, 11] width 39 height 17
click at [508, 7] on button "Save" at bounding box center [510, 11] width 32 height 17
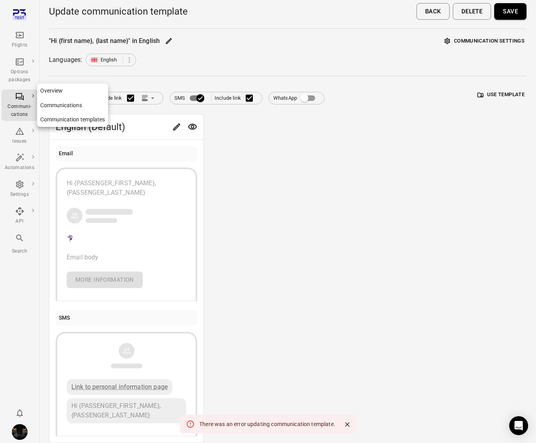
click at [30, 113] on div "Communi-cations" at bounding box center [20, 111] width 30 height 16
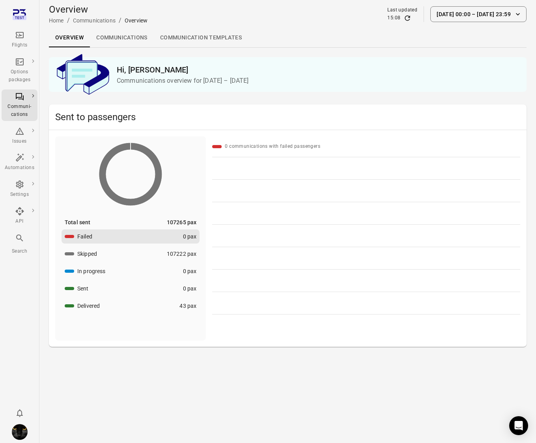
click at [134, 37] on link "Communications" at bounding box center [122, 37] width 64 height 19
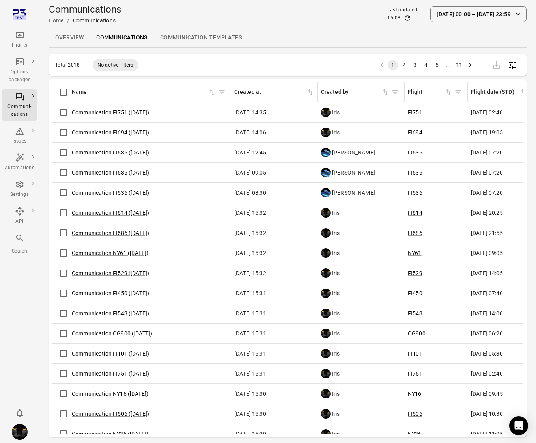
click at [131, 111] on link "Communication FI751 (14 Oct)" at bounding box center [110, 112] width 77 height 6
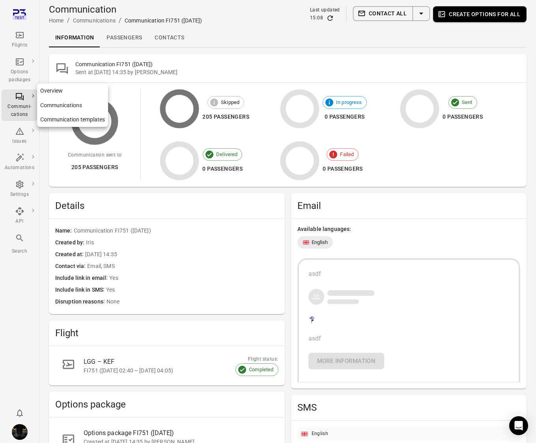
click at [16, 105] on div "Communi-cations" at bounding box center [20, 111] width 30 height 16
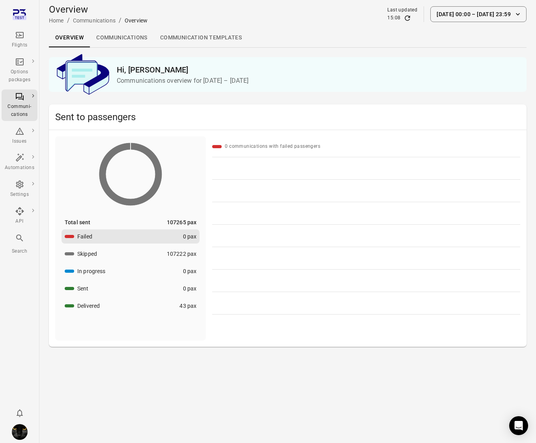
click at [26, 43] on div "Flights" at bounding box center [20, 45] width 30 height 8
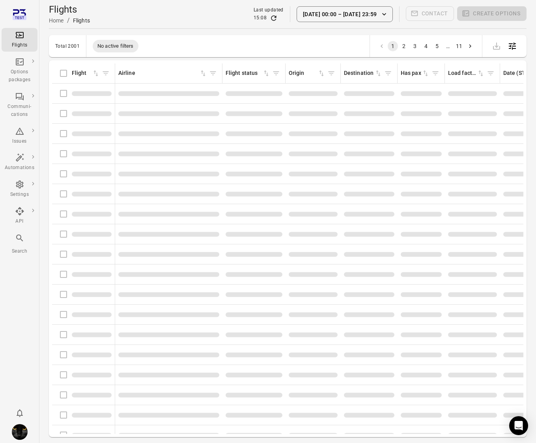
click at [63, 93] on div "Flights information" at bounding box center [83, 93] width 56 height 17
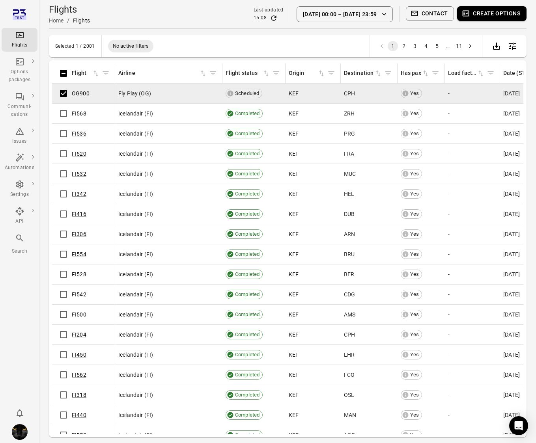
click at [435, 10] on button "Contact" at bounding box center [430, 13] width 48 height 15
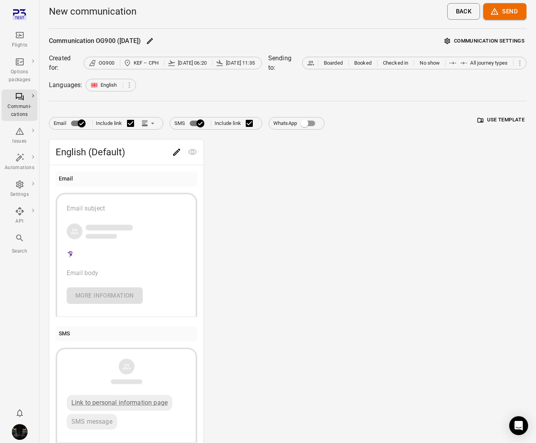
click at [491, 119] on button "Use template" at bounding box center [500, 120] width 51 height 12
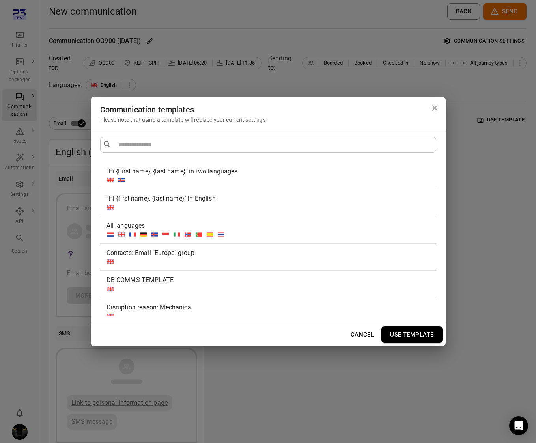
click at [234, 174] on div ""Hi {First name}, {last name}" in two languages" at bounding box center [266, 171] width 320 height 9
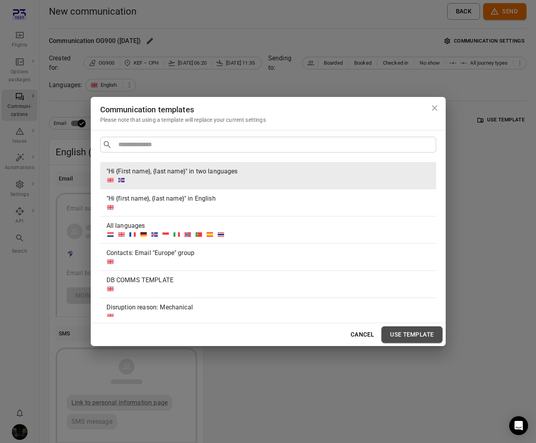
click at [406, 331] on button "Use template" at bounding box center [411, 334] width 61 height 17
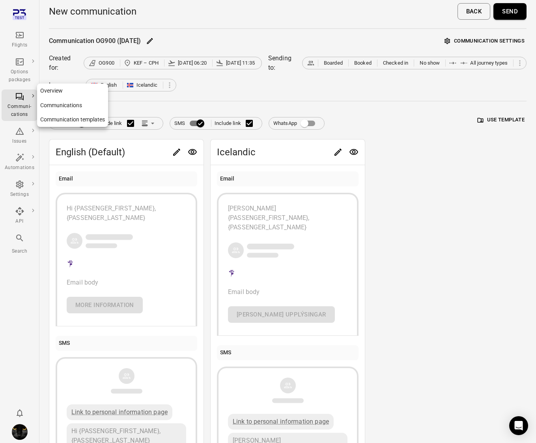
click at [22, 110] on div "Communi-cations" at bounding box center [20, 111] width 30 height 16
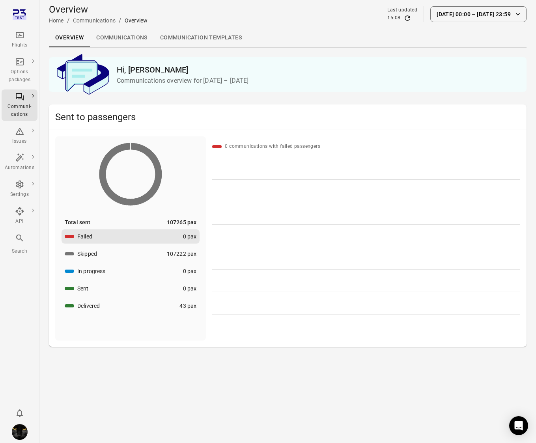
click at [122, 33] on link "Communications" at bounding box center [122, 37] width 64 height 19
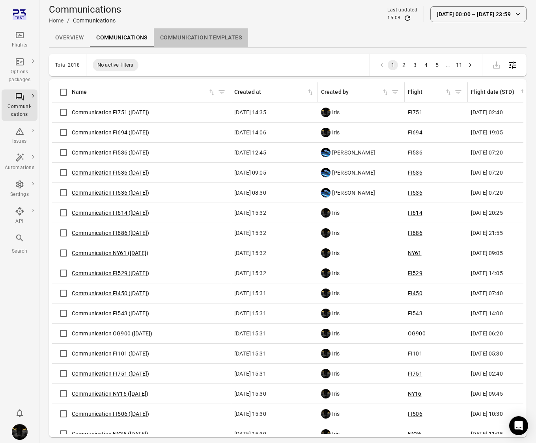
click at [186, 35] on link "Communication templates" at bounding box center [201, 37] width 94 height 19
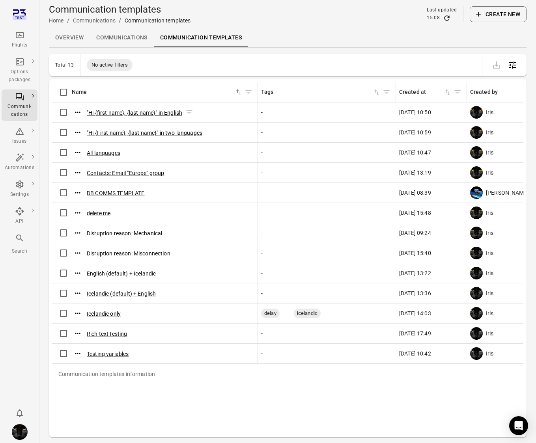
click at [135, 113] on button ""Hi {first name}, {last name}" in English" at bounding box center [134, 113] width 95 height 8
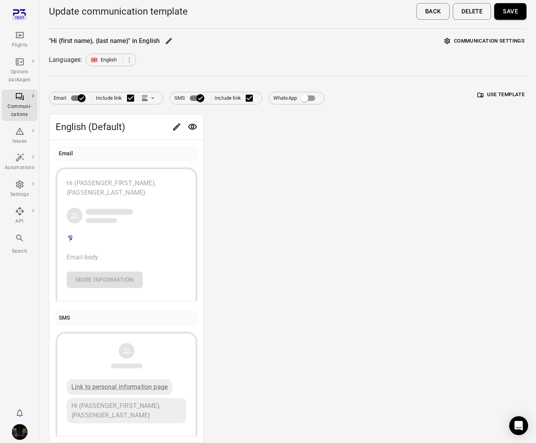
click at [175, 128] on icon "Edit" at bounding box center [176, 126] width 7 height 7
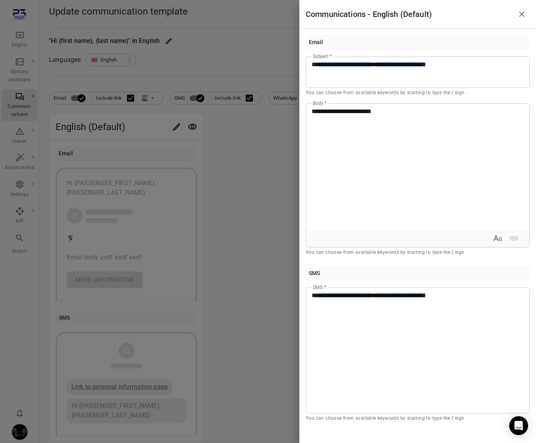
click at [280, 174] on div at bounding box center [268, 221] width 536 height 443
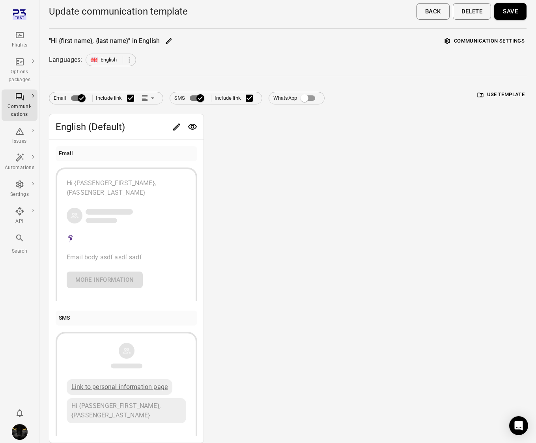
click at [514, 17] on button "Save" at bounding box center [510, 11] width 32 height 17
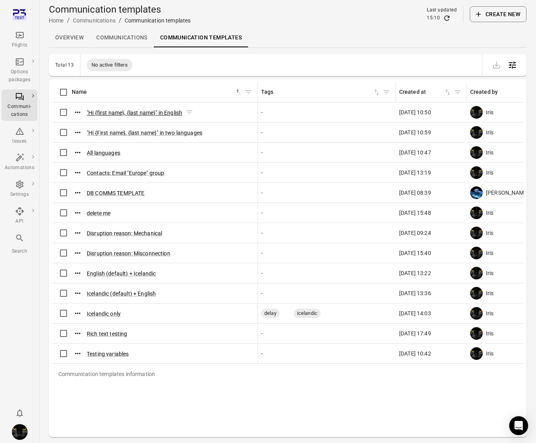
click at [108, 112] on button ""Hi {first name}, {last name}" in English" at bounding box center [134, 113] width 95 height 8
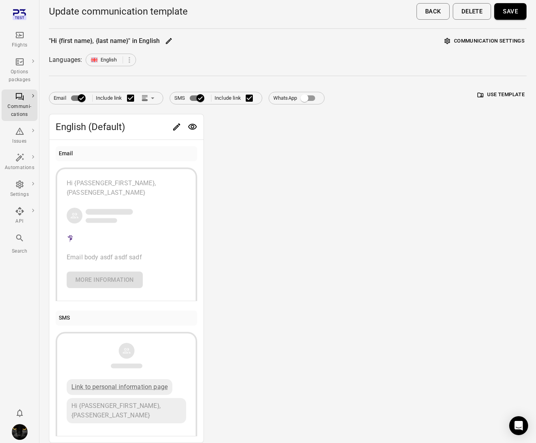
click at [171, 134] on div at bounding box center [185, 127] width 32 height 16
click at [173, 131] on div "Edit" at bounding box center [177, 138] width 16 height 16
click at [175, 124] on icon "Edit" at bounding box center [176, 126] width 9 height 9
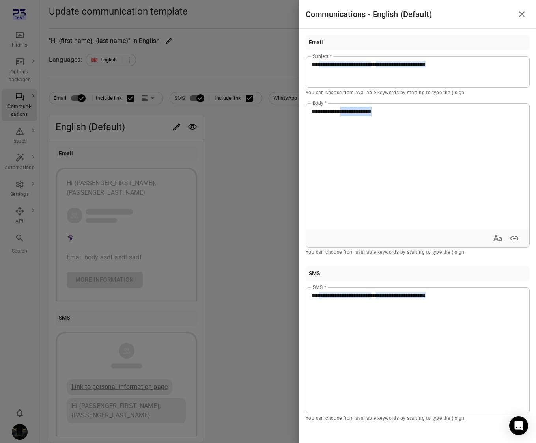
drag, startPoint x: 402, startPoint y: 115, endPoint x: 344, endPoint y: 114, distance: 57.5
click at [344, 114] on p "**********" at bounding box center [417, 111] width 212 height 9
click at [287, 119] on div at bounding box center [268, 221] width 536 height 443
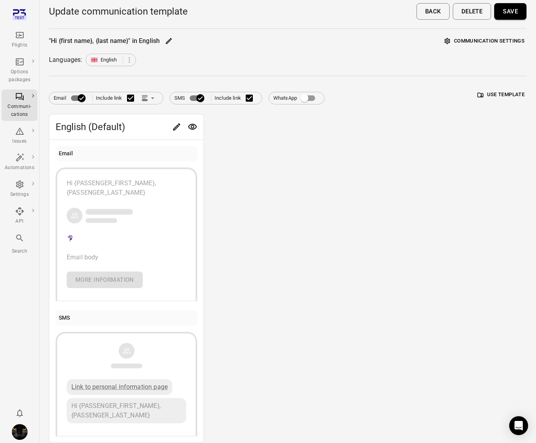
click at [498, 7] on button "Save" at bounding box center [510, 11] width 32 height 17
click at [472, 16] on button "Delete" at bounding box center [471, 11] width 39 height 17
click at [420, 17] on button "Back" at bounding box center [432, 11] width 33 height 17
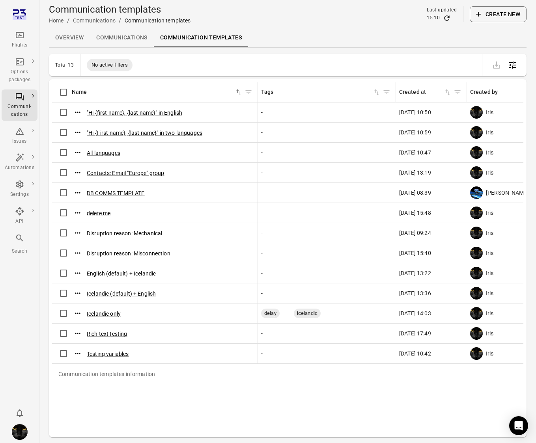
click at [121, 103] on td ""Hi {first name}, {last name}" in English" at bounding box center [155, 112] width 206 height 20
click at [125, 111] on button ""Hi {first name}, {last name}" in English" at bounding box center [134, 113] width 95 height 8
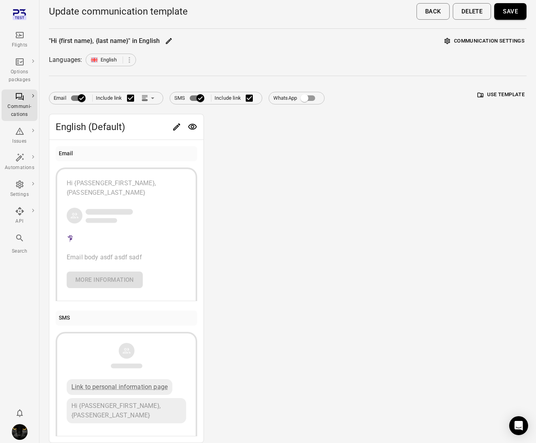
click at [499, 43] on button "Communication settings" at bounding box center [484, 41] width 84 height 12
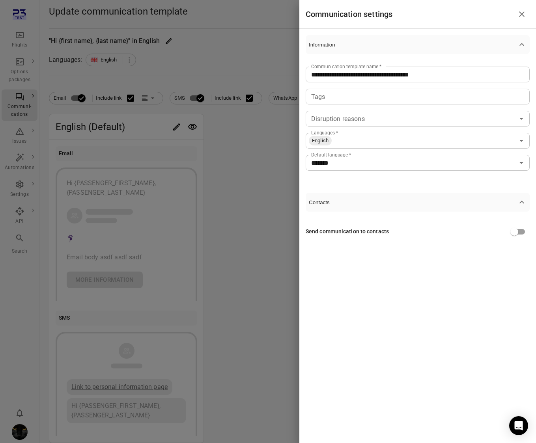
click at [413, 101] on input "Tags" at bounding box center [417, 96] width 218 height 11
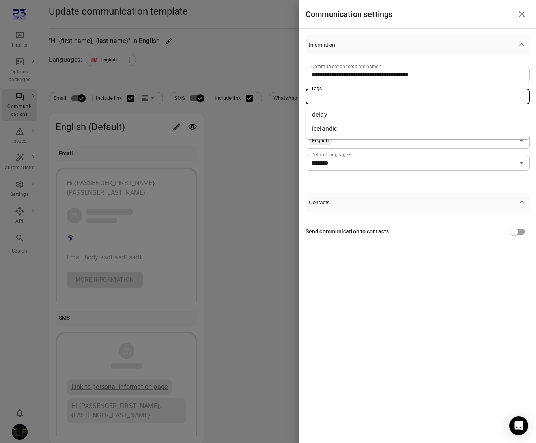
click at [385, 112] on li "delay" at bounding box center [417, 115] width 224 height 14
click at [199, 158] on div at bounding box center [268, 221] width 536 height 443
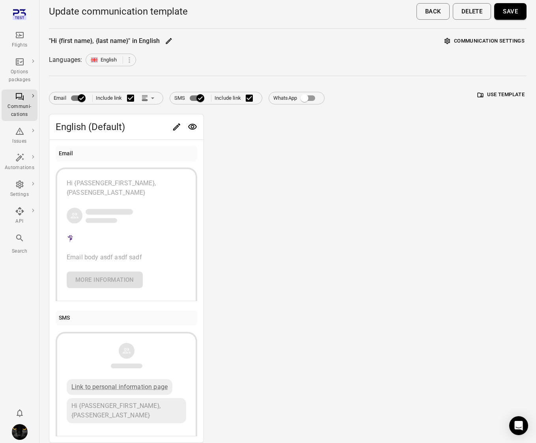
click at [513, 13] on button "Save" at bounding box center [510, 11] width 32 height 17
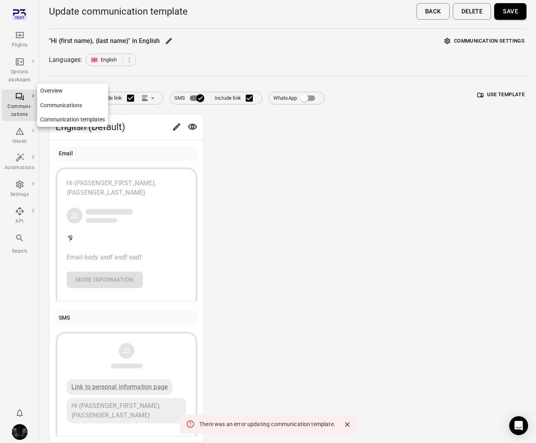
click at [27, 108] on div "Communi-cations" at bounding box center [20, 111] width 30 height 16
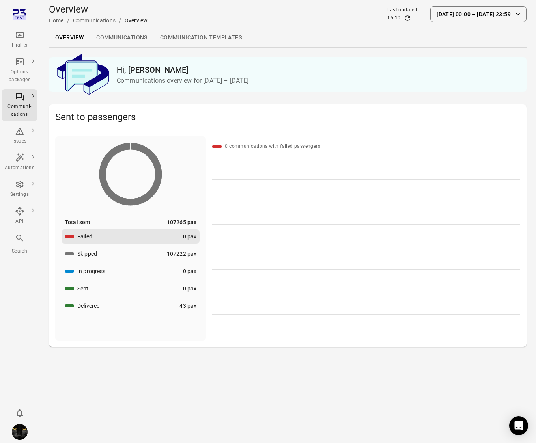
click at [182, 36] on link "Communication templates" at bounding box center [201, 37] width 94 height 19
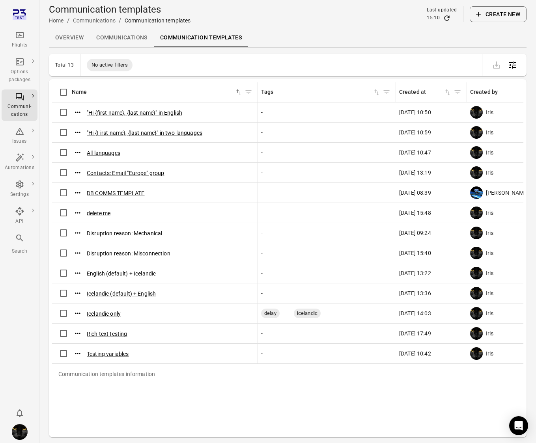
click at [497, 20] on button "Create new" at bounding box center [497, 14] width 57 height 16
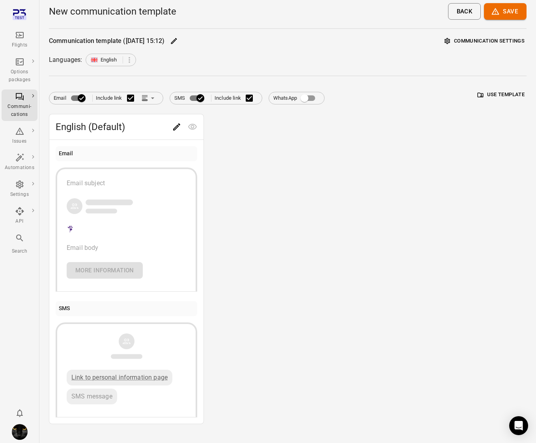
click at [502, 16] on button "Save" at bounding box center [505, 11] width 43 height 17
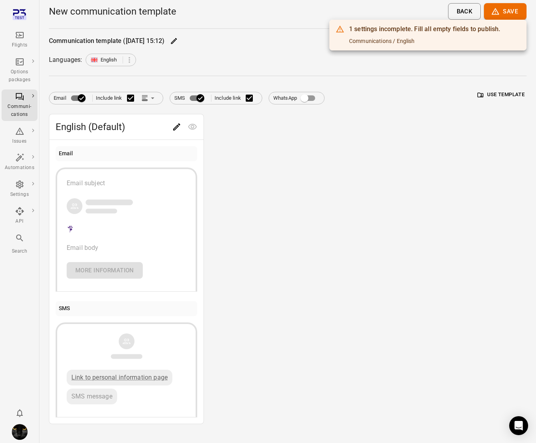
click at [187, 109] on div at bounding box center [268, 221] width 536 height 443
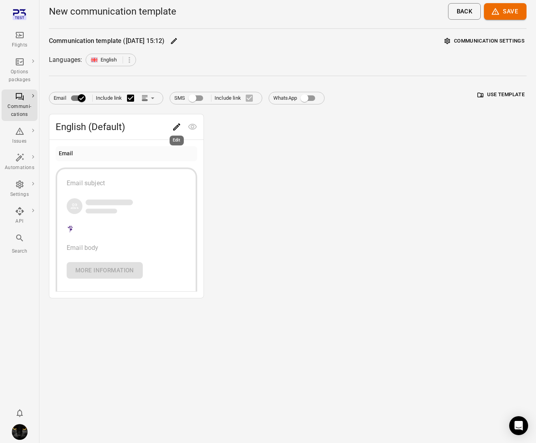
click at [175, 128] on icon "Edit" at bounding box center [176, 126] width 7 height 7
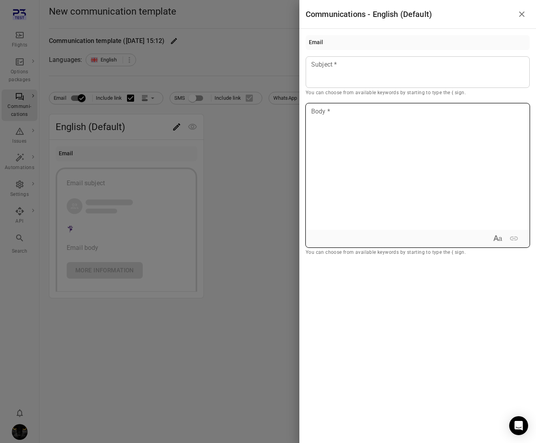
click at [416, 132] on div at bounding box center [417, 167] width 223 height 126
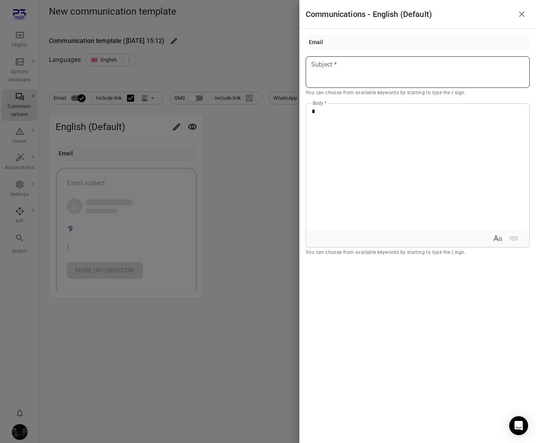
click at [381, 65] on p at bounding box center [417, 64] width 212 height 9
click at [232, 181] on div at bounding box center [268, 221] width 536 height 443
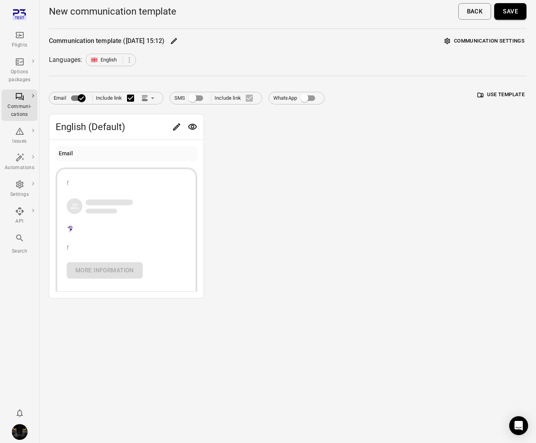
click at [509, 13] on button "Save" at bounding box center [510, 11] width 32 height 17
drag, startPoint x: 200, startPoint y: 424, endPoint x: 345, endPoint y: 426, distance: 145.0
click at [345, 426] on div "There was an error creating communication template." at bounding box center [267, 424] width 175 height 19
copy div "There was an error creating communication template."
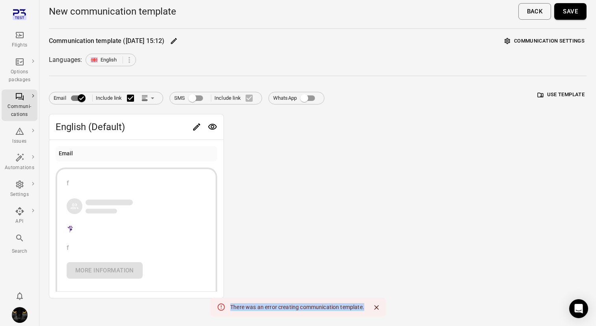
click at [371, 124] on div "English (Default) Email f f More information" at bounding box center [318, 206] width 538 height 184
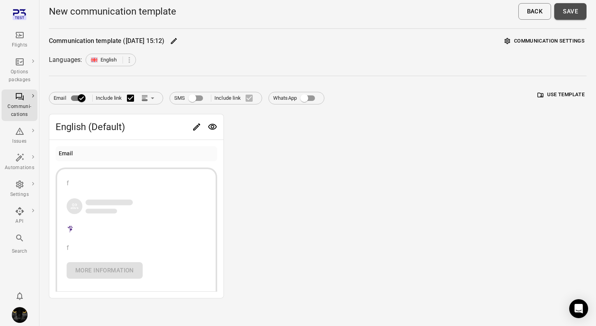
click at [535, 18] on button "Save" at bounding box center [570, 11] width 32 height 17
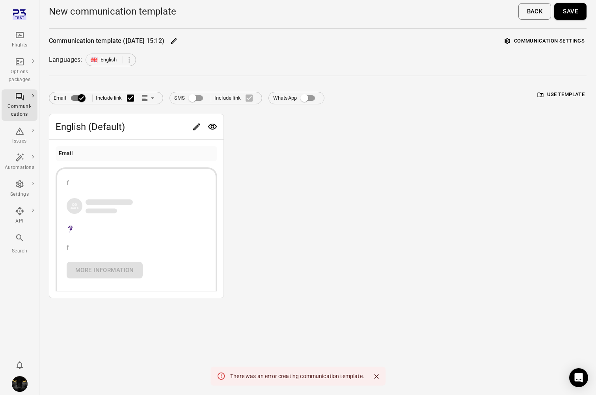
click at [159, 50] on div "Communication template ([DATE] 15:12) Communication settings Languages: English…" at bounding box center [318, 166] width 538 height 263
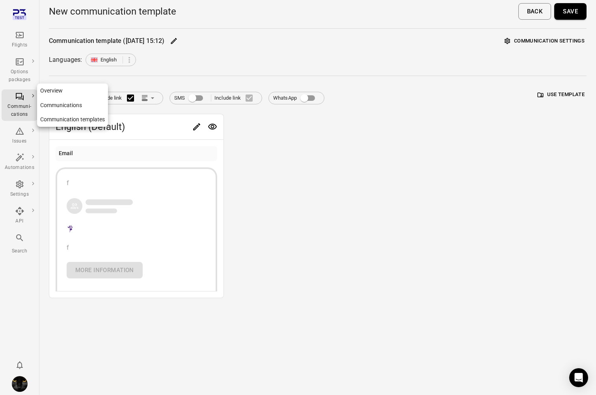
click at [34, 96] on icon "Main navigation" at bounding box center [33, 96] width 4 height 4
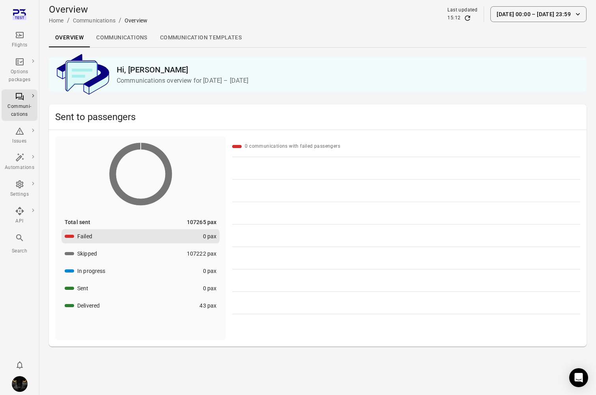
click at [134, 39] on link "Communications" at bounding box center [122, 37] width 64 height 19
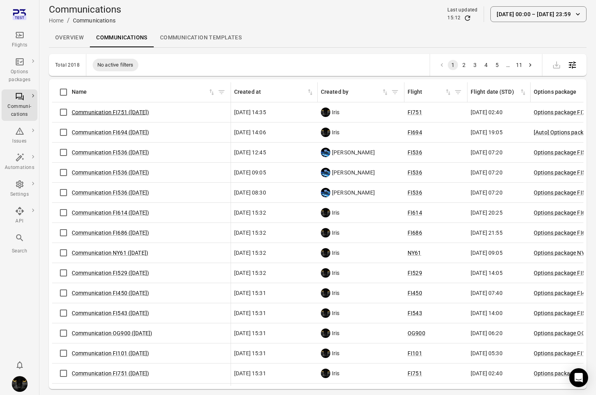
click at [102, 109] on link "Communication FI751 ([DATE])" at bounding box center [110, 112] width 77 height 6
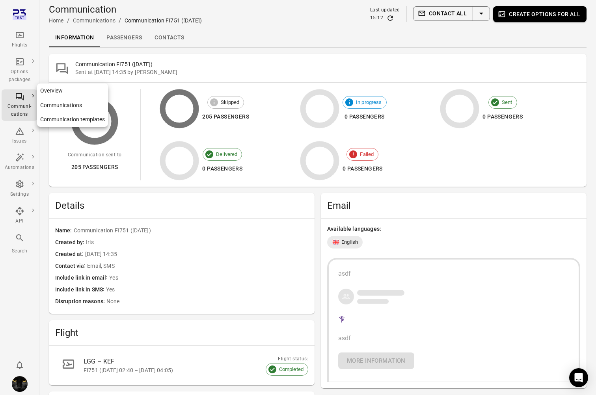
click at [20, 110] on div "Communi-cations" at bounding box center [20, 111] width 30 height 16
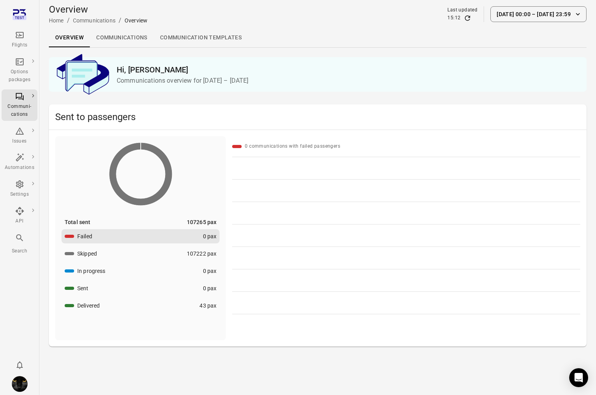
click at [183, 41] on link "Communication templates" at bounding box center [201, 37] width 94 height 19
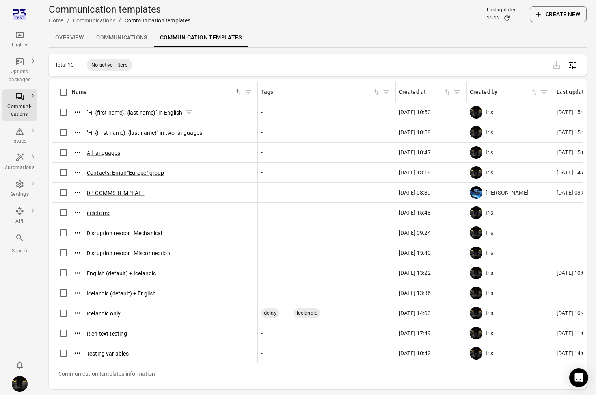
click at [106, 109] on button ""Hi {first name}, {last name}" in English" at bounding box center [134, 113] width 95 height 8
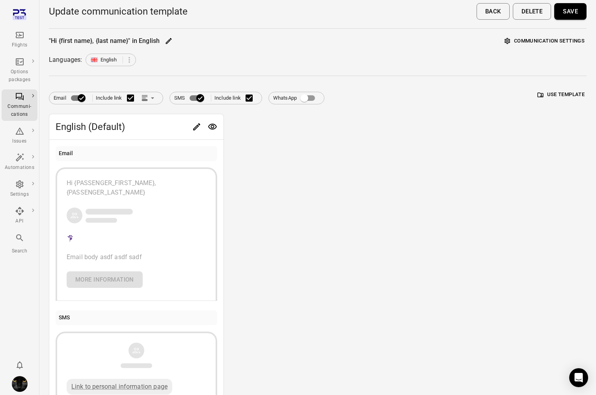
click at [535, 11] on button "Save" at bounding box center [570, 11] width 32 height 17
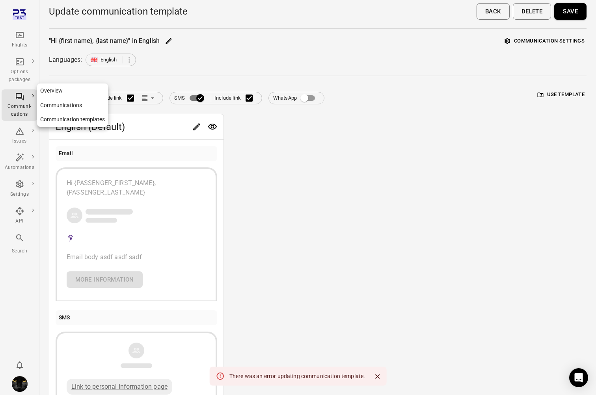
click at [17, 98] on icon "Main navigation" at bounding box center [19, 96] width 9 height 9
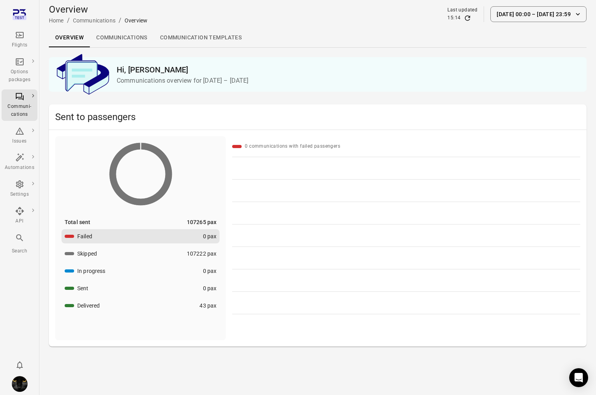
click at [196, 36] on link "Communication templates" at bounding box center [201, 37] width 94 height 19
